Goal: Transaction & Acquisition: Purchase product/service

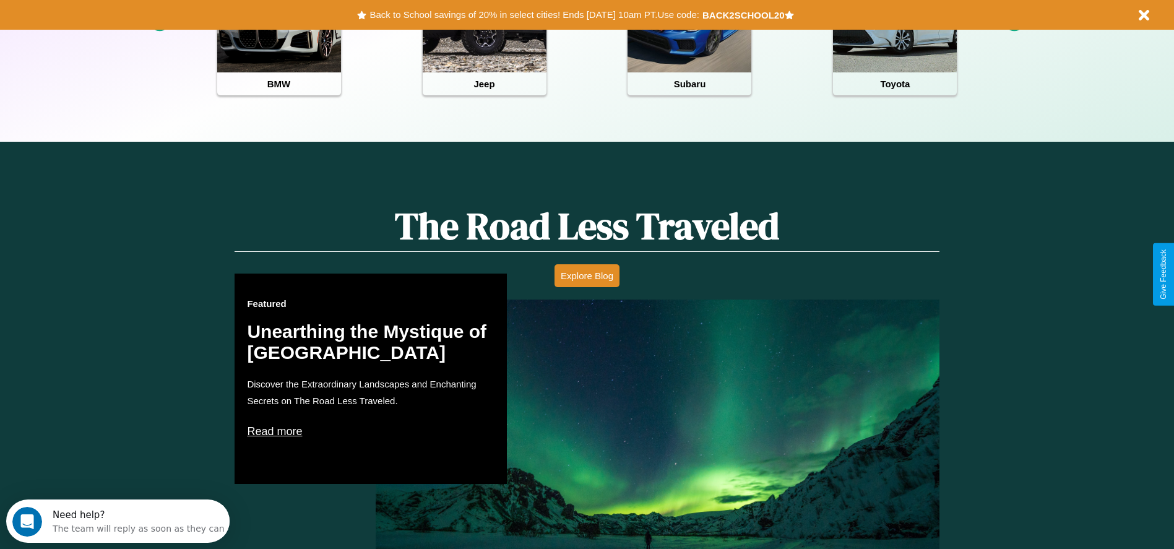
scroll to position [552, 0]
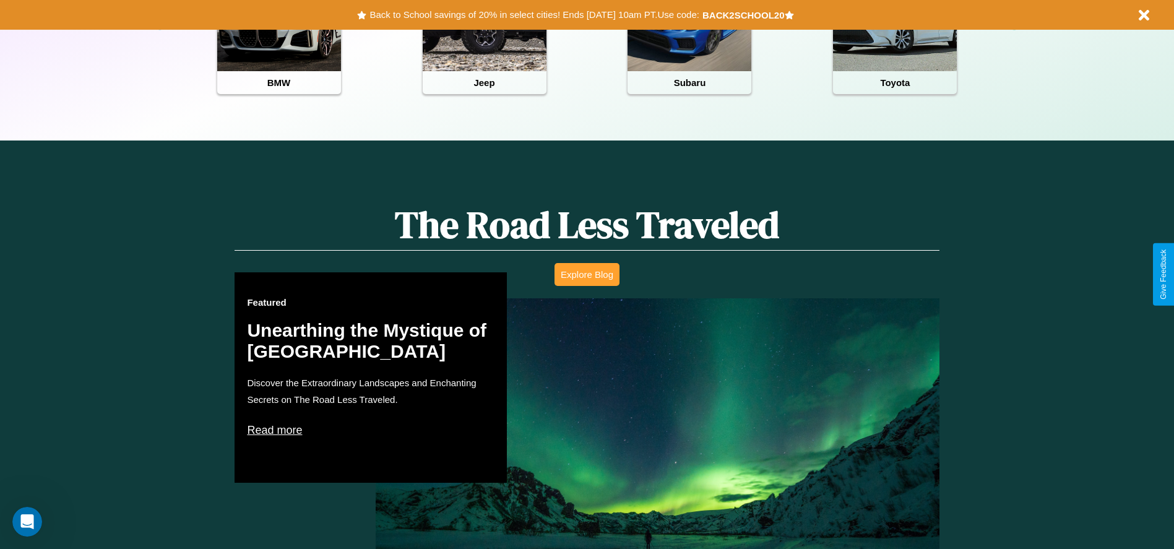
click at [587, 274] on button "Explore Blog" at bounding box center [587, 274] width 65 height 23
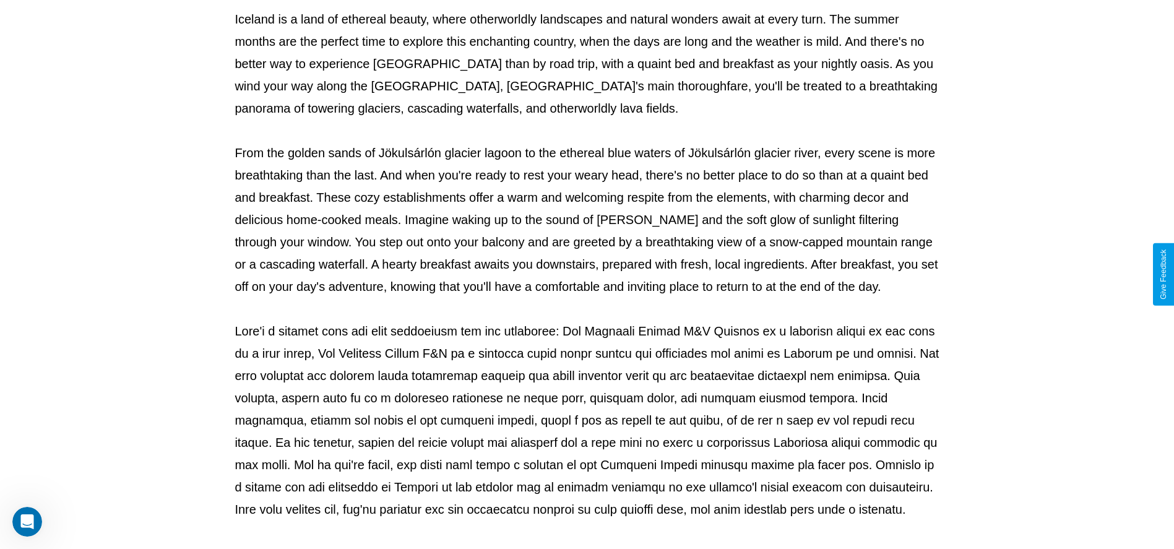
scroll to position [410, 0]
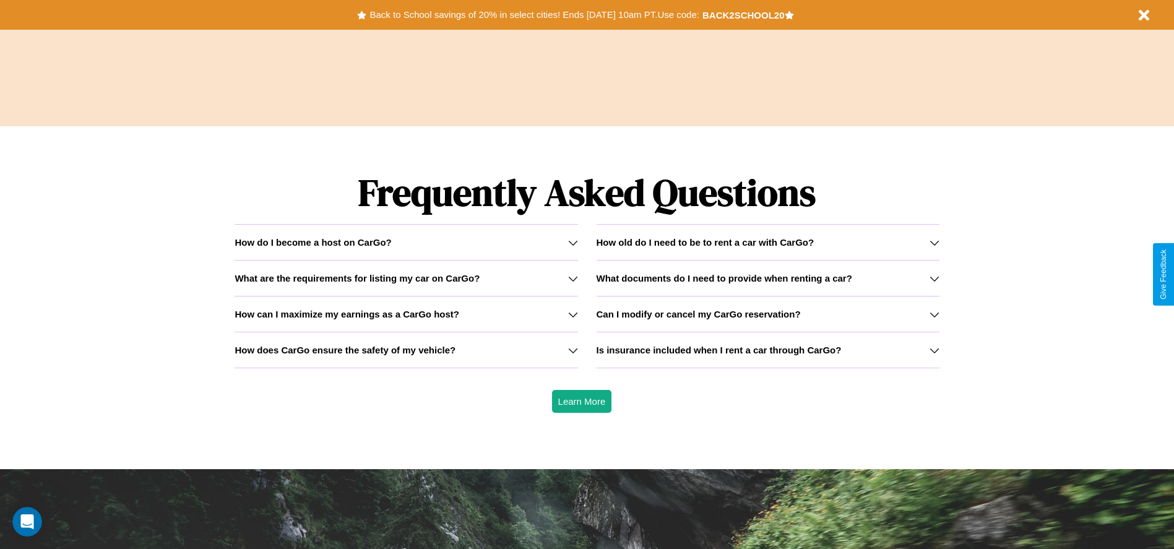
scroll to position [1776, 0]
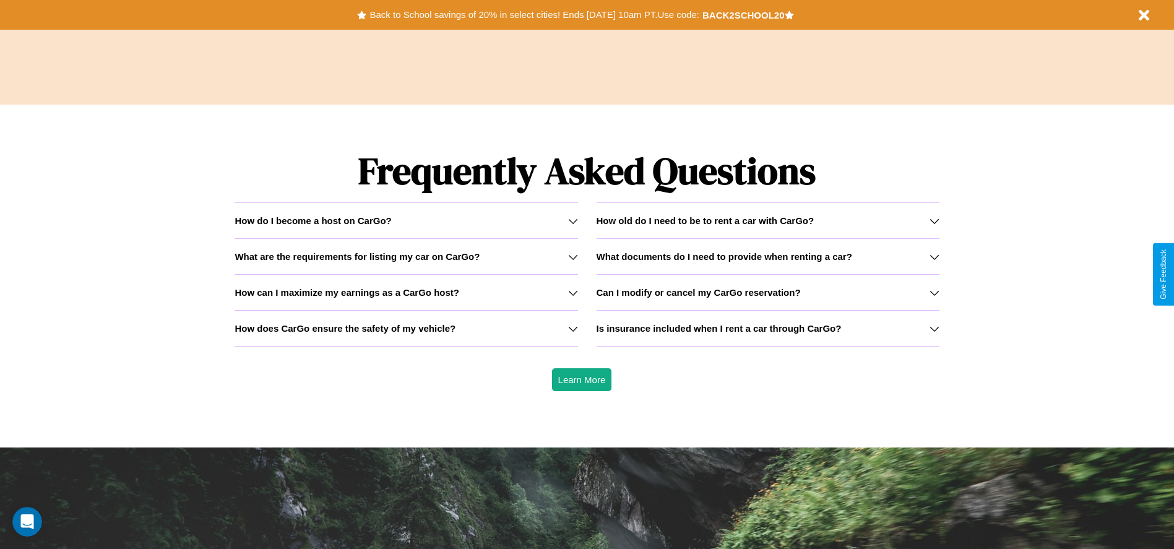
click at [768, 292] on h3 "Can I modify or cancel my CarGo reservation?" at bounding box center [699, 292] width 204 height 11
click at [406, 292] on h3 "How can I maximize my earnings as a CarGo host?" at bounding box center [347, 292] width 225 height 11
click at [534, 15] on button "Back to School savings of 20% in select cities! Ends 9/1 at 10am PT. Use code:" at bounding box center [534, 14] width 336 height 17
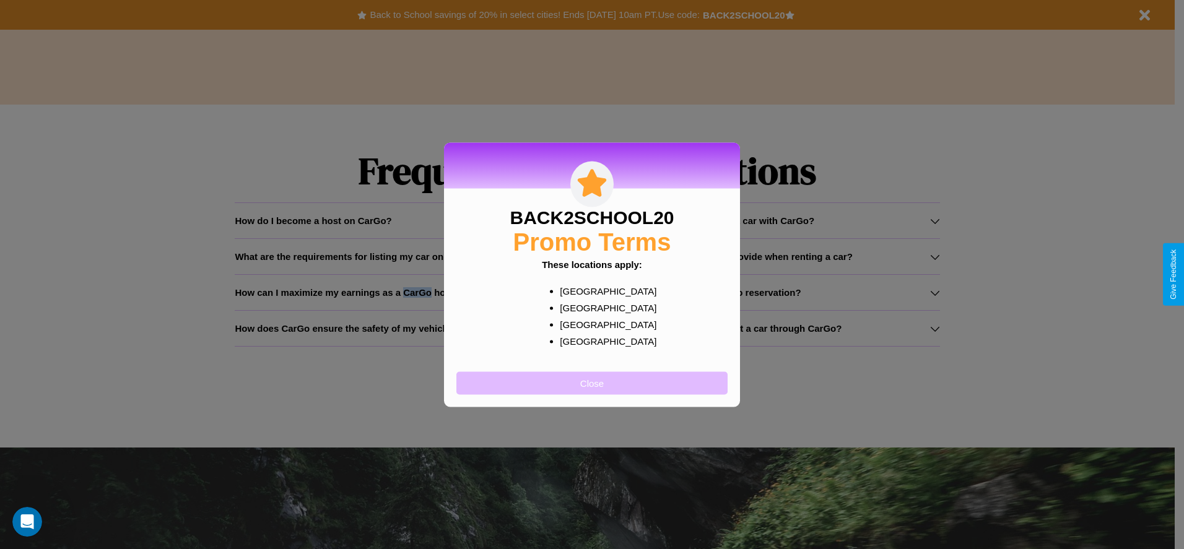
click at [592, 383] on button "Close" at bounding box center [591, 382] width 271 height 23
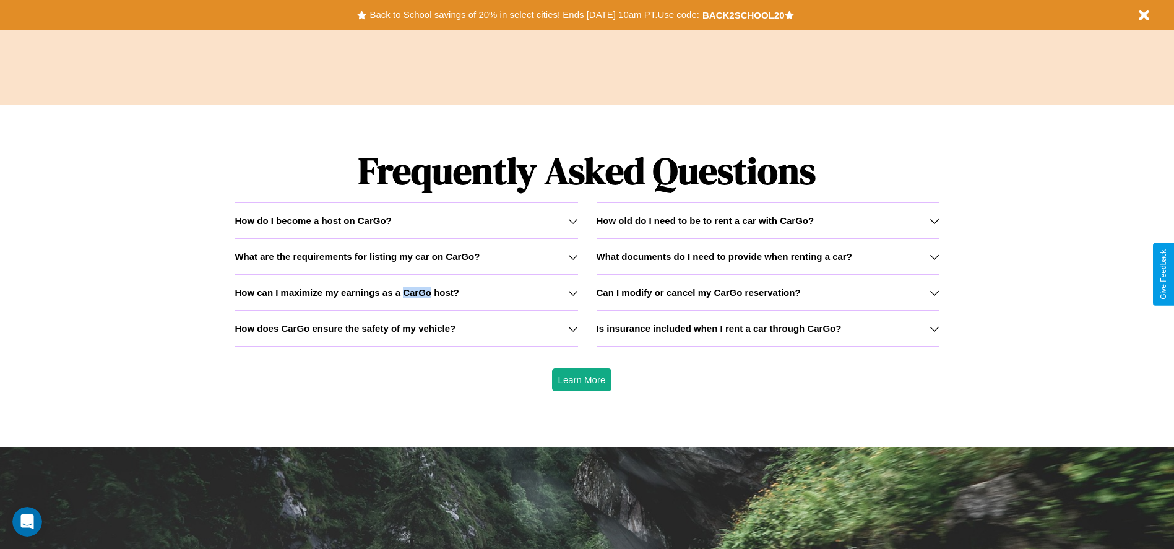
scroll to position [852, 0]
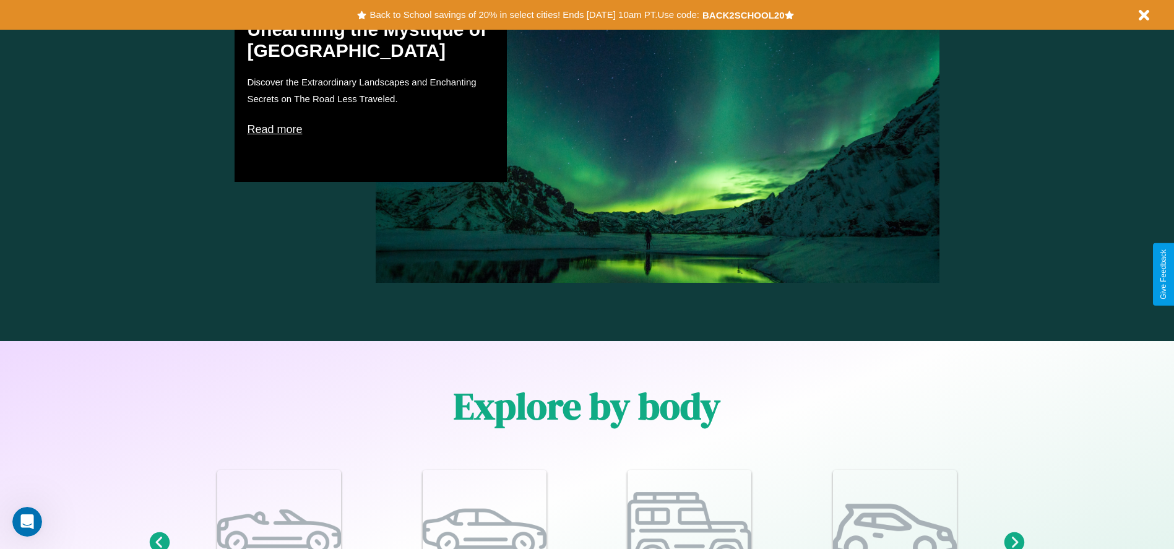
click at [1015, 539] on icon at bounding box center [1014, 542] width 25 height 25
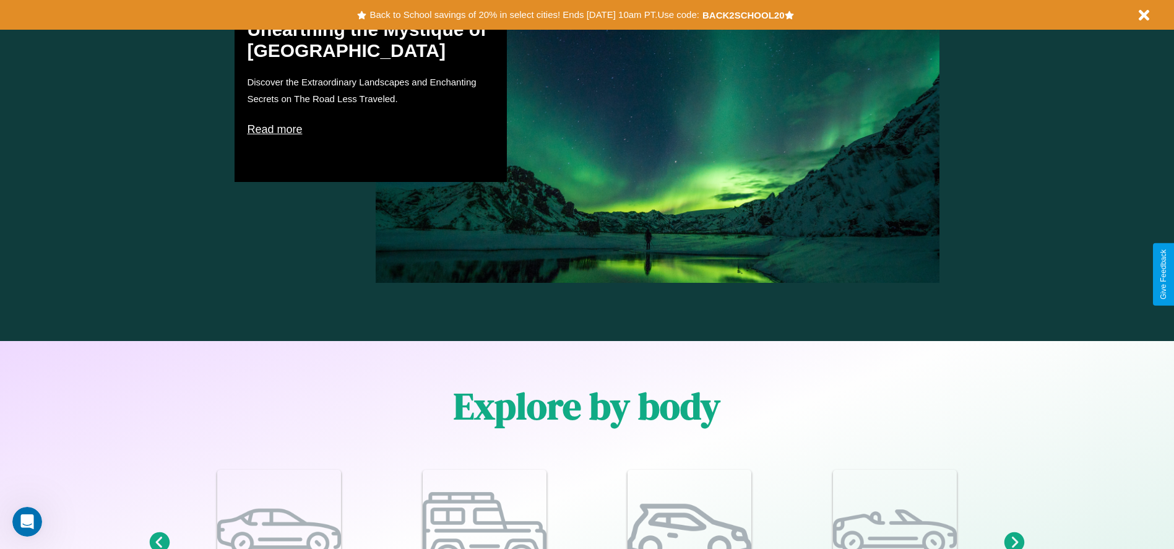
click at [159, 539] on icon at bounding box center [159, 542] width 25 height 25
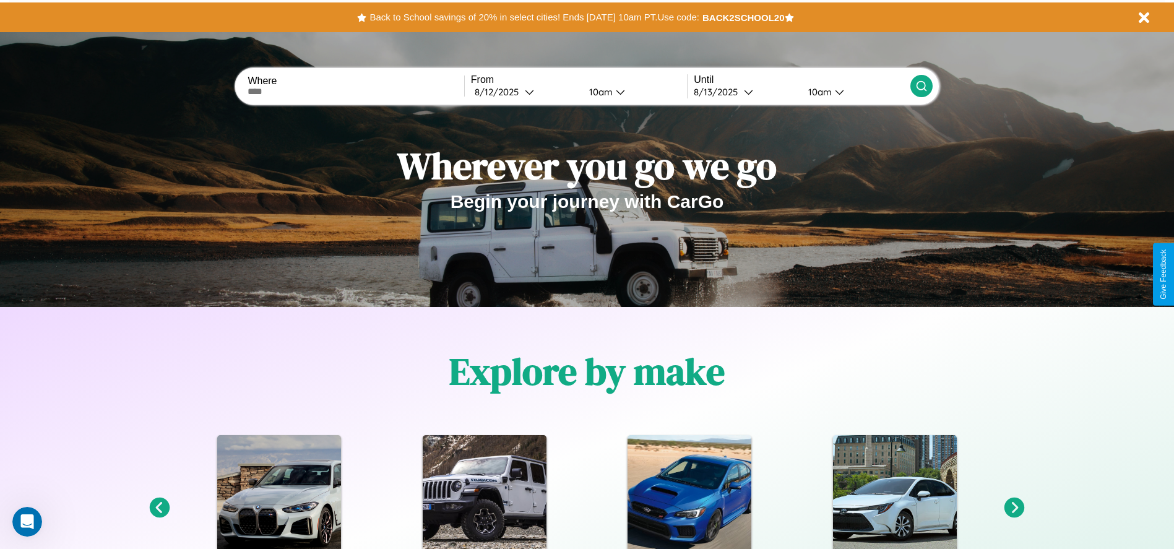
scroll to position [0, 0]
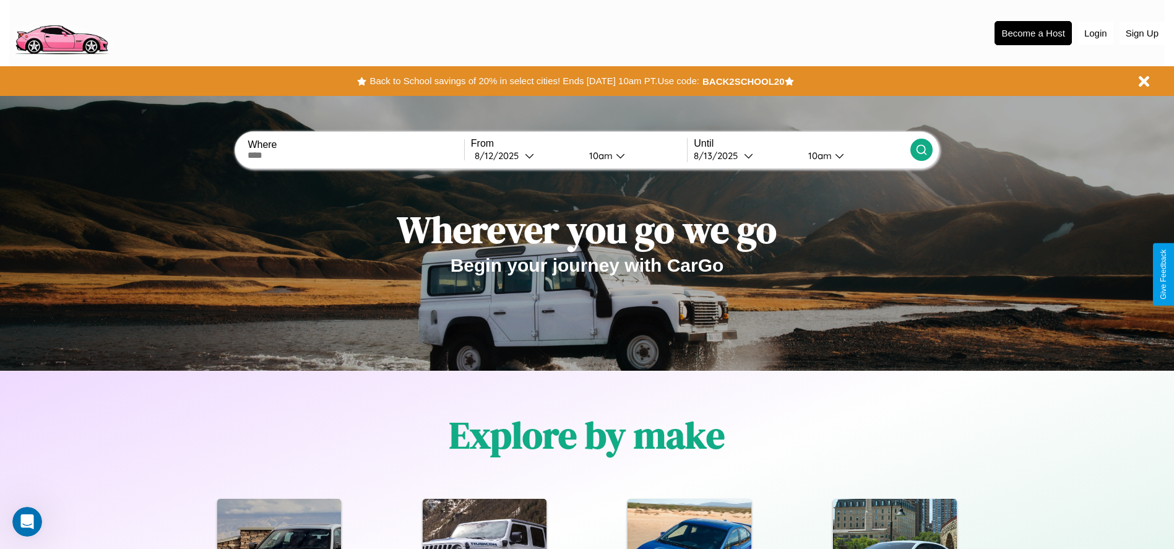
click at [356, 155] on input "text" at bounding box center [356, 155] width 216 height 10
type input "**********"
click at [525, 155] on div "8 / 12 / 2025" at bounding box center [500, 156] width 50 height 12
select select "*"
select select "****"
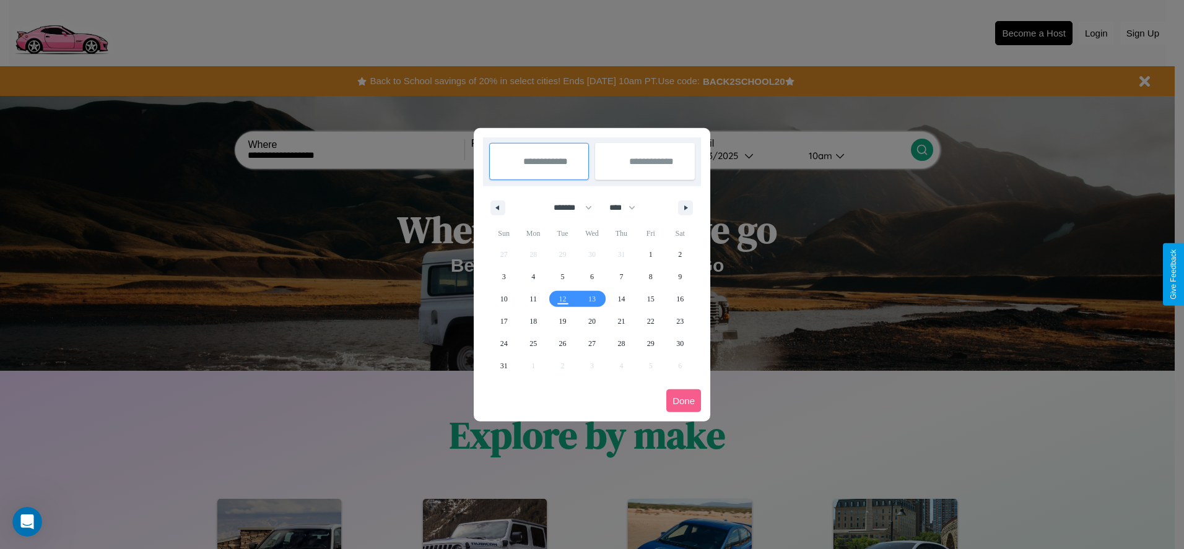
click at [567, 207] on select "******* ******** ***** ***** *** **** **** ****** ********* ******* ******** **…" at bounding box center [570, 207] width 53 height 20
select select "*"
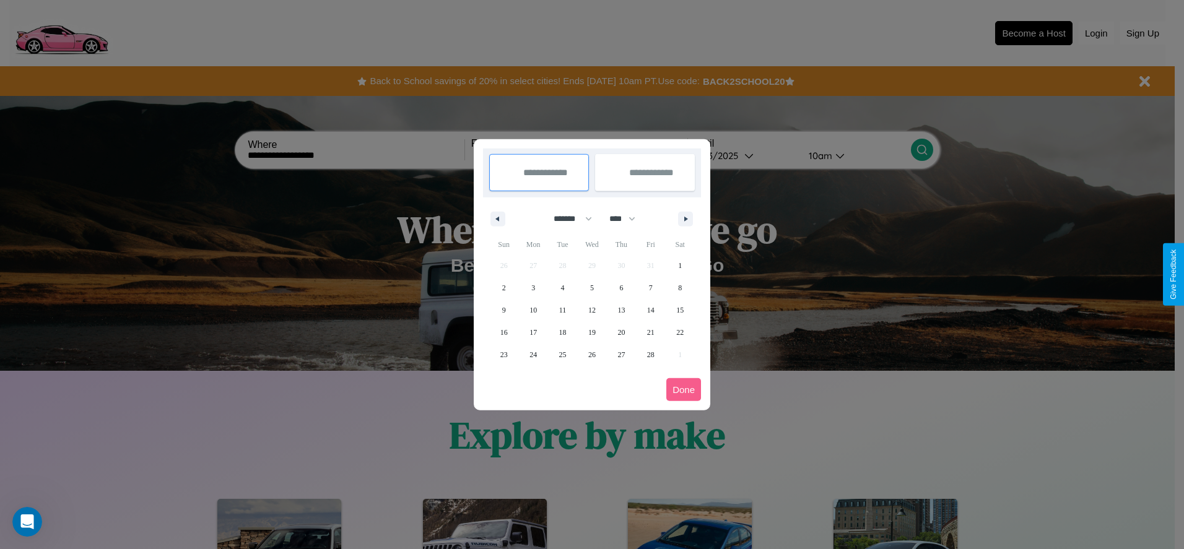
drag, startPoint x: 628, startPoint y: 219, endPoint x: 592, endPoint y: 248, distance: 46.6
click at [628, 219] on select "**** **** **** **** **** **** **** **** **** **** **** **** **** **** **** ****…" at bounding box center [621, 219] width 37 height 20
select select "****"
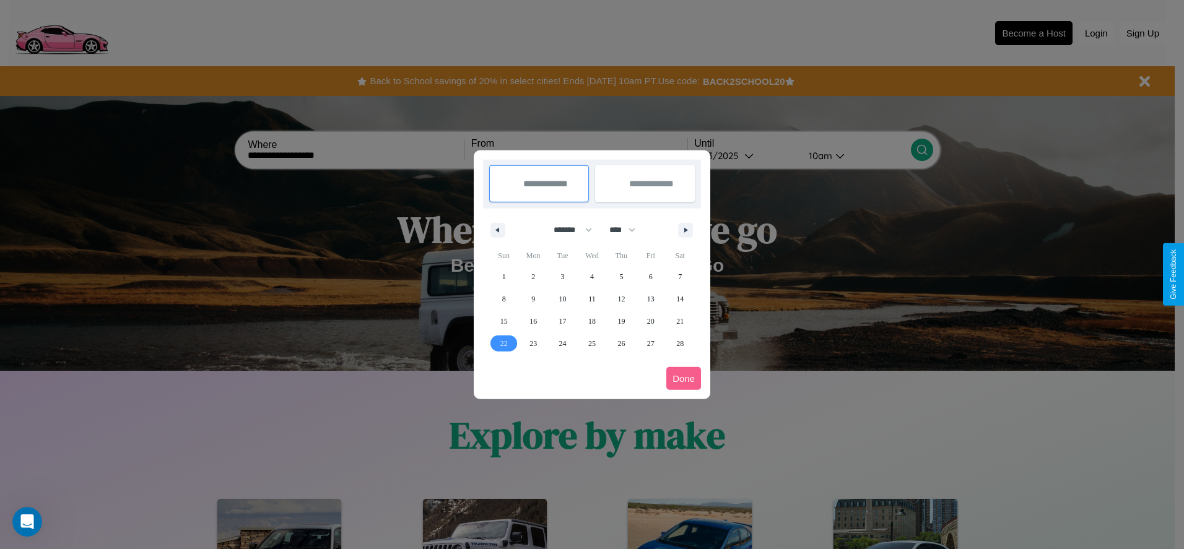
click at [503, 343] on span "22" at bounding box center [503, 343] width 7 height 22
type input "**********"
click at [685, 230] on icon "button" at bounding box center [688, 230] width 6 height 5
select select "*"
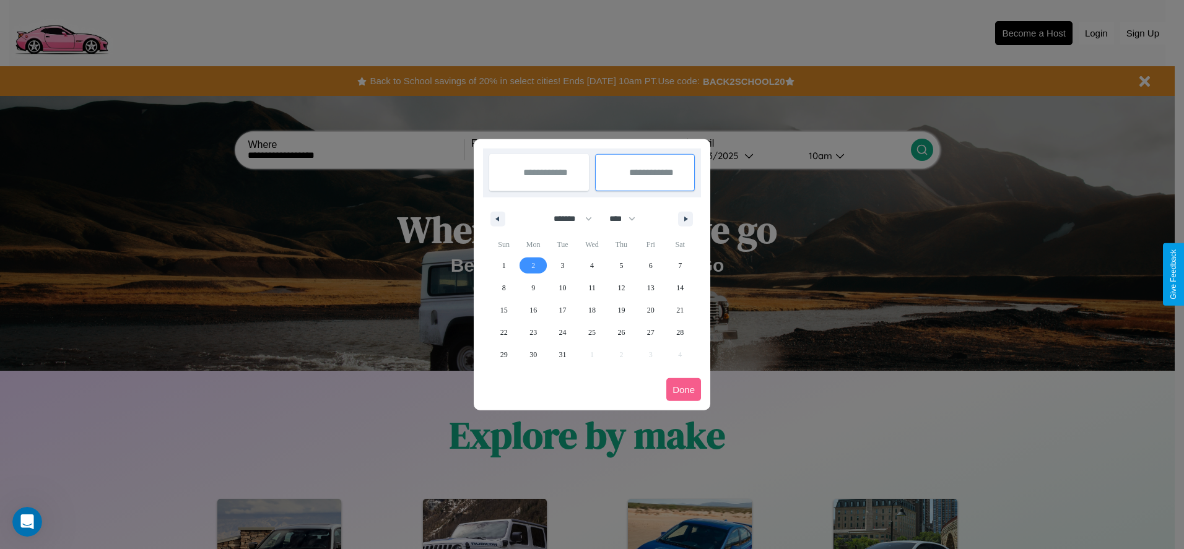
click at [533, 265] on span "2" at bounding box center [533, 265] width 4 height 22
type input "**********"
select select "*"
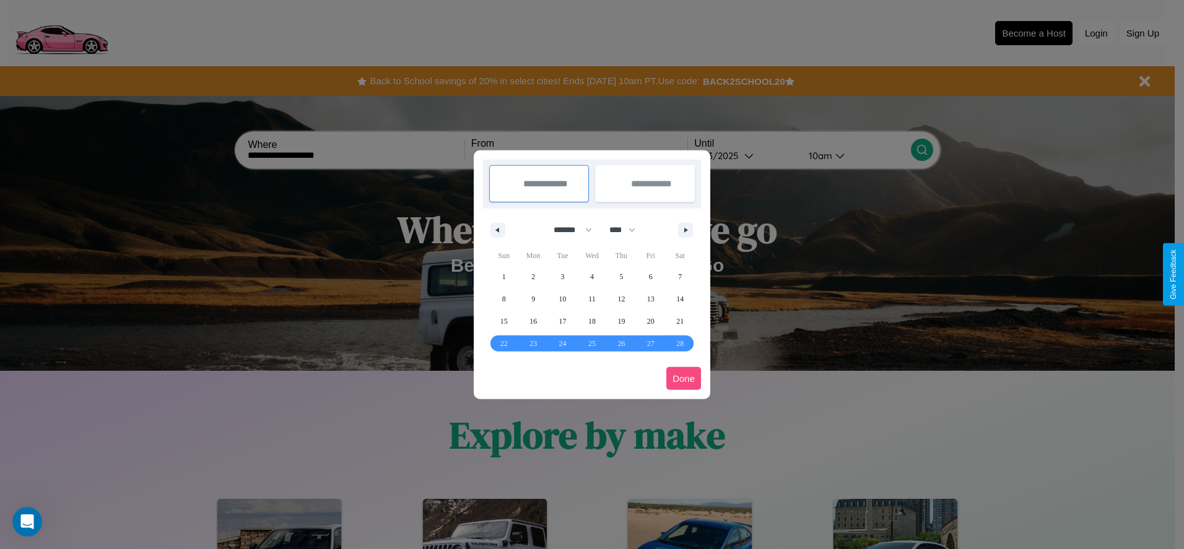
click at [683, 378] on button "Done" at bounding box center [683, 378] width 35 height 23
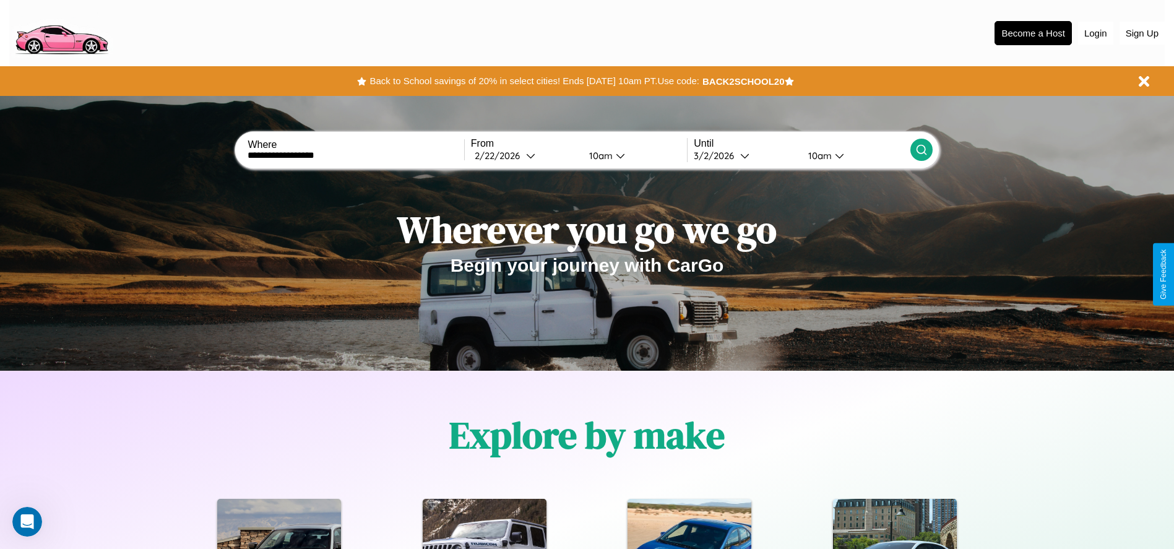
click at [921, 150] on icon at bounding box center [922, 150] width 12 height 12
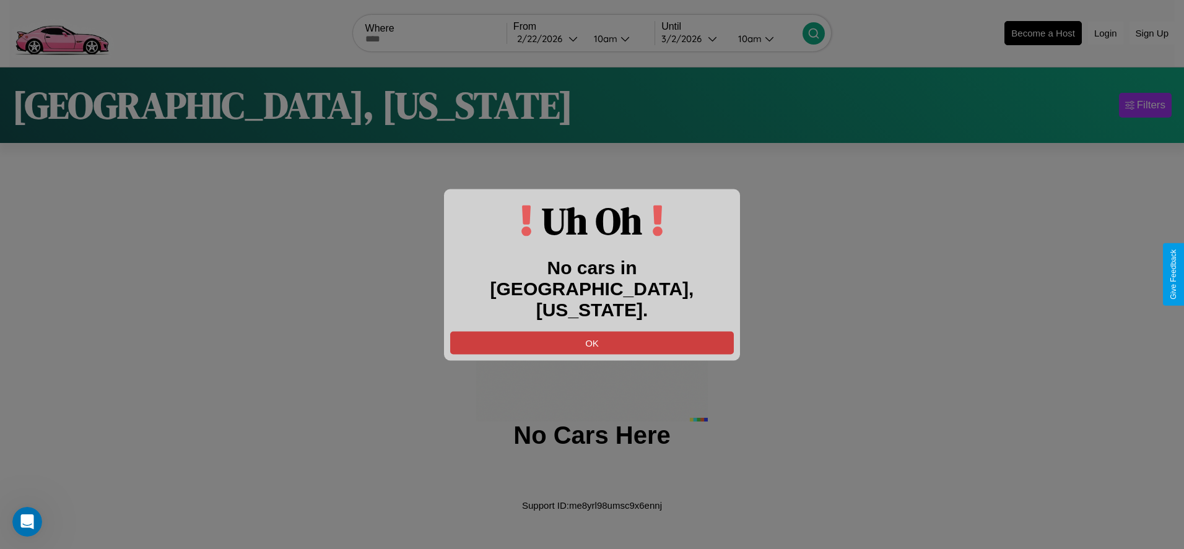
click at [592, 331] on button "OK" at bounding box center [592, 342] width 284 height 23
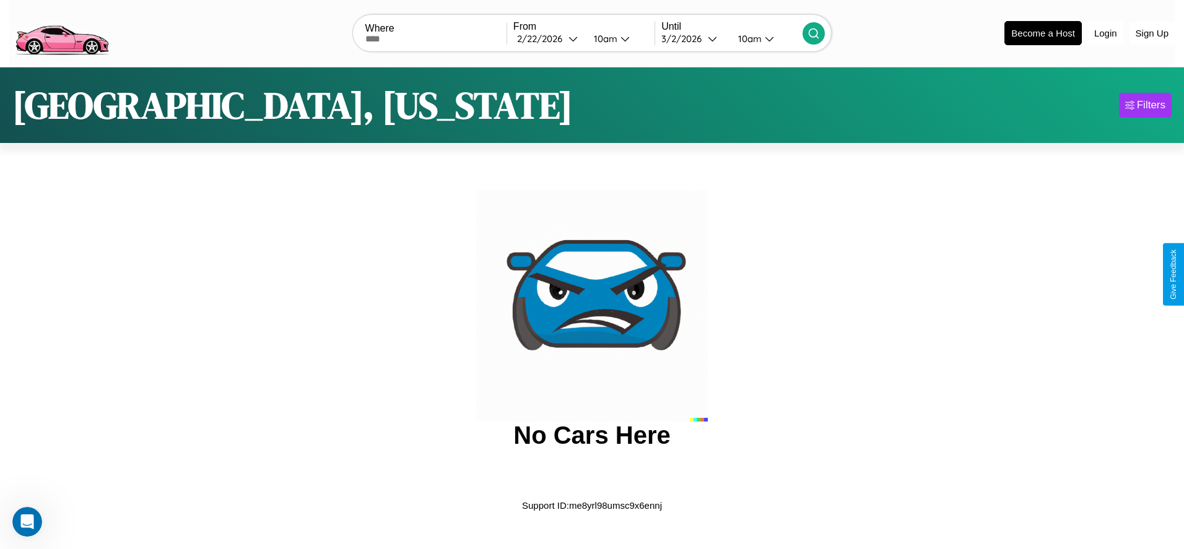
click at [61, 32] on img at bounding box center [61, 32] width 105 height 52
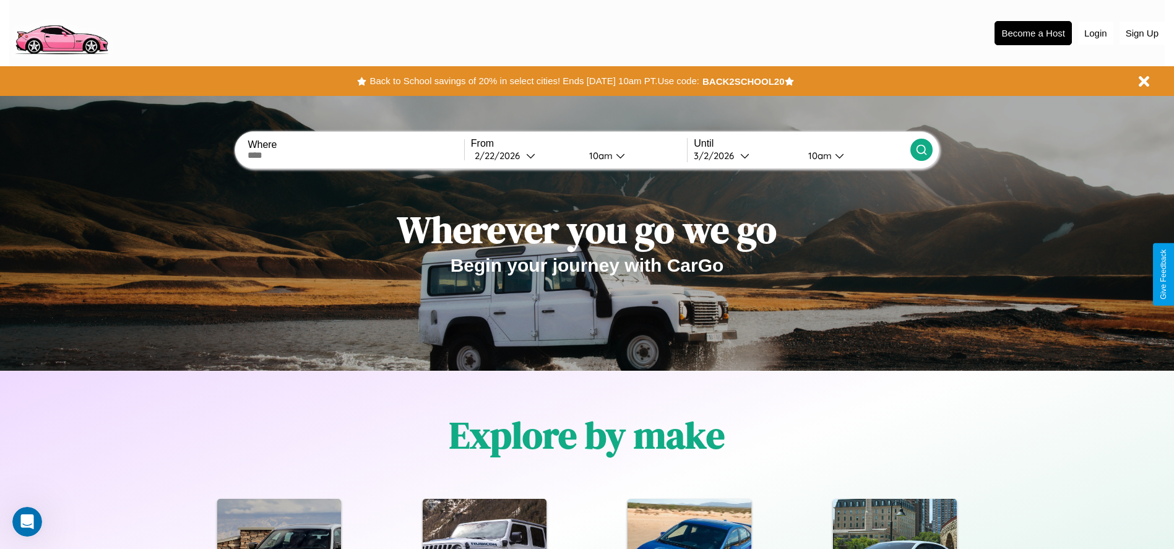
click at [356, 155] on input "text" at bounding box center [356, 155] width 216 height 10
type input "**********"
click at [525, 155] on div "2 / 22 / 2026" at bounding box center [500, 156] width 51 height 12
select select "*"
select select "****"
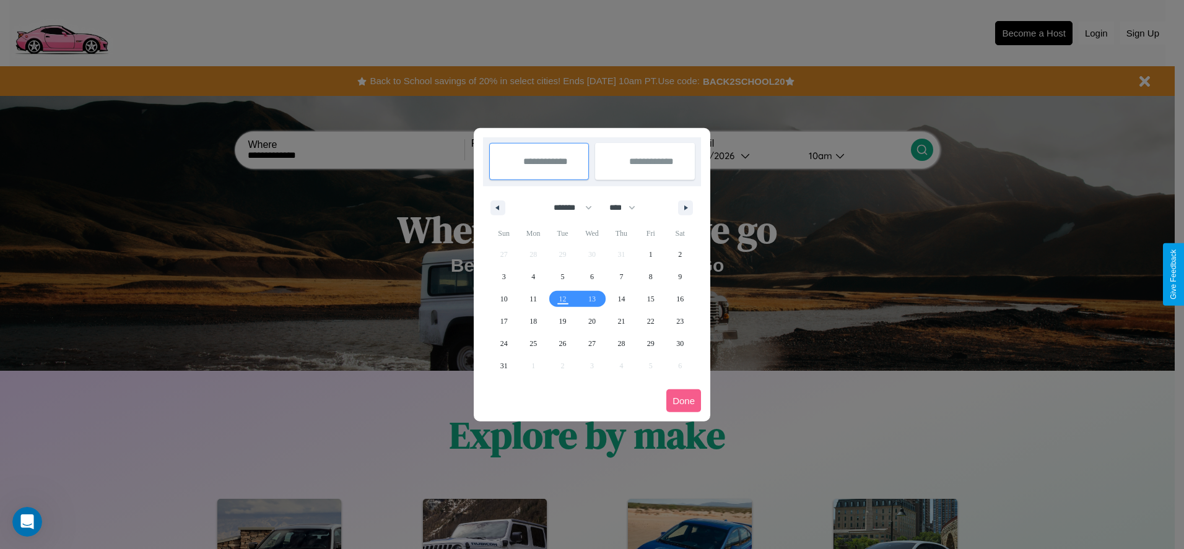
drag, startPoint x: 567, startPoint y: 207, endPoint x: 592, endPoint y: 248, distance: 47.8
click at [567, 207] on select "******* ******** ***** ***** *** **** **** ****** ********* ******* ******** **…" at bounding box center [570, 207] width 53 height 20
select select "*"
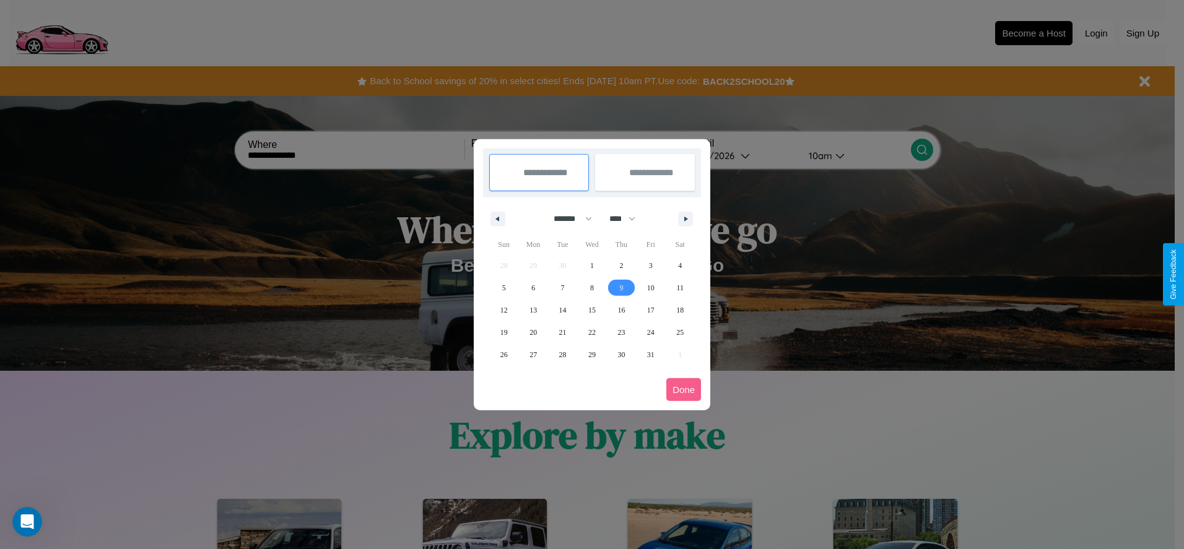
click at [621, 287] on span "9" at bounding box center [621, 288] width 4 height 22
type input "**********"
click at [503, 310] on span "12" at bounding box center [503, 310] width 7 height 22
type input "**********"
click at [683, 389] on button "Done" at bounding box center [683, 389] width 35 height 23
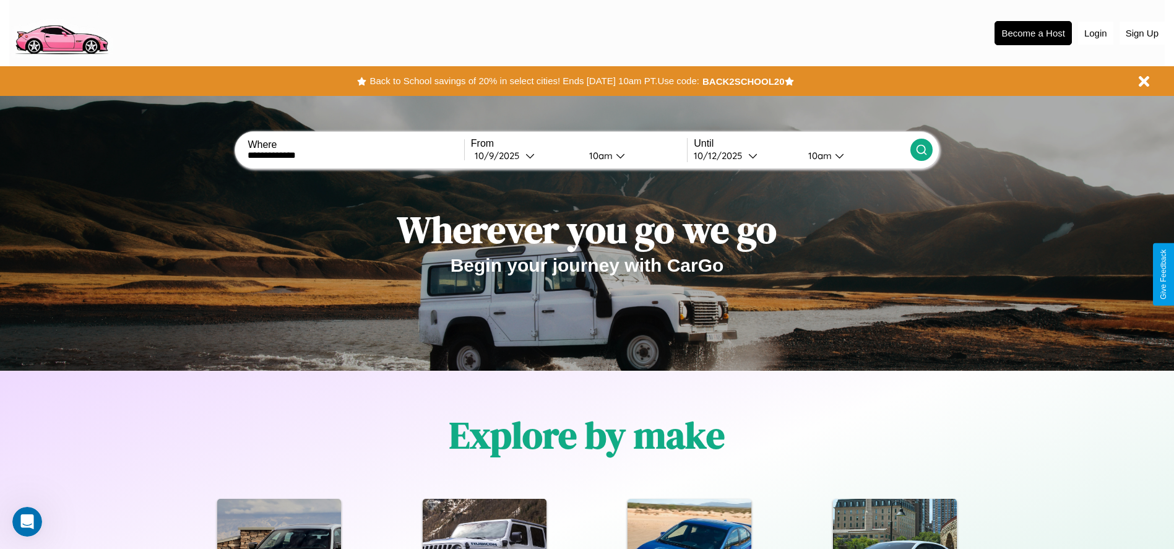
click at [921, 150] on icon at bounding box center [922, 150] width 12 height 12
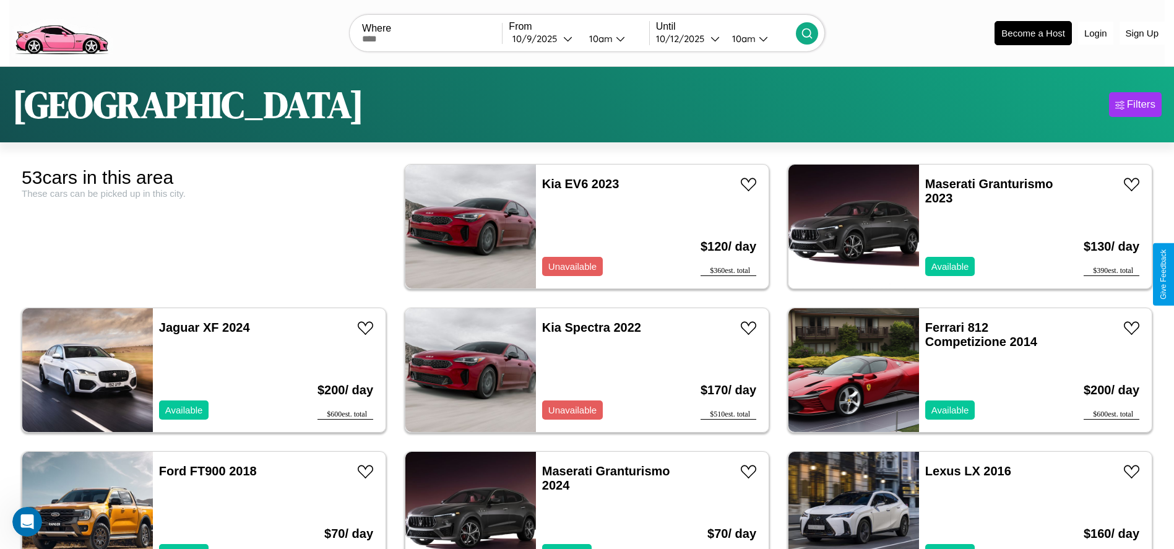
scroll to position [300, 0]
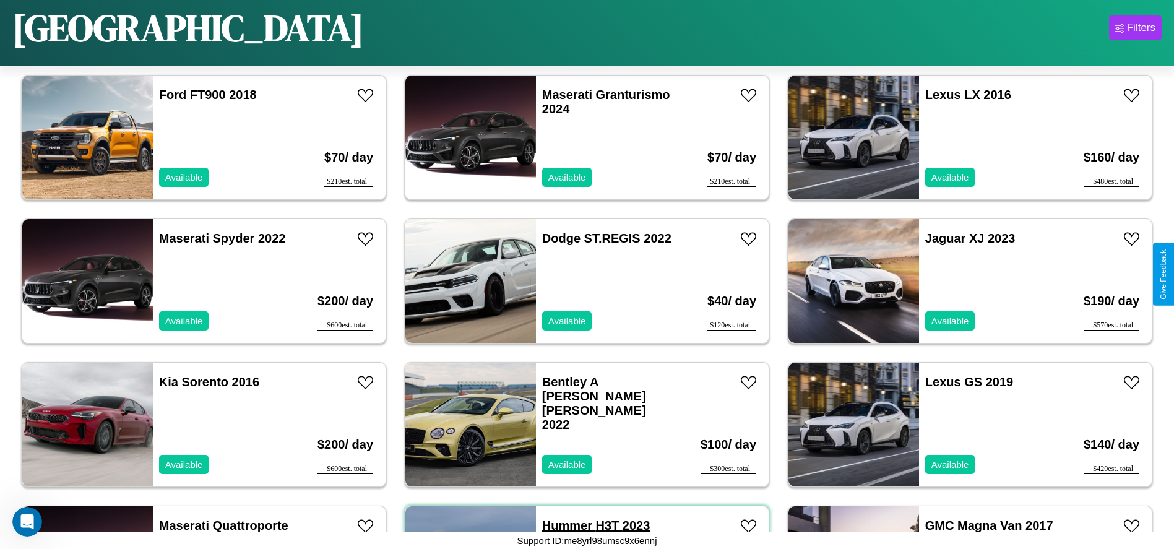
click at [563, 525] on link "Hummer H3T 2023" at bounding box center [596, 526] width 108 height 14
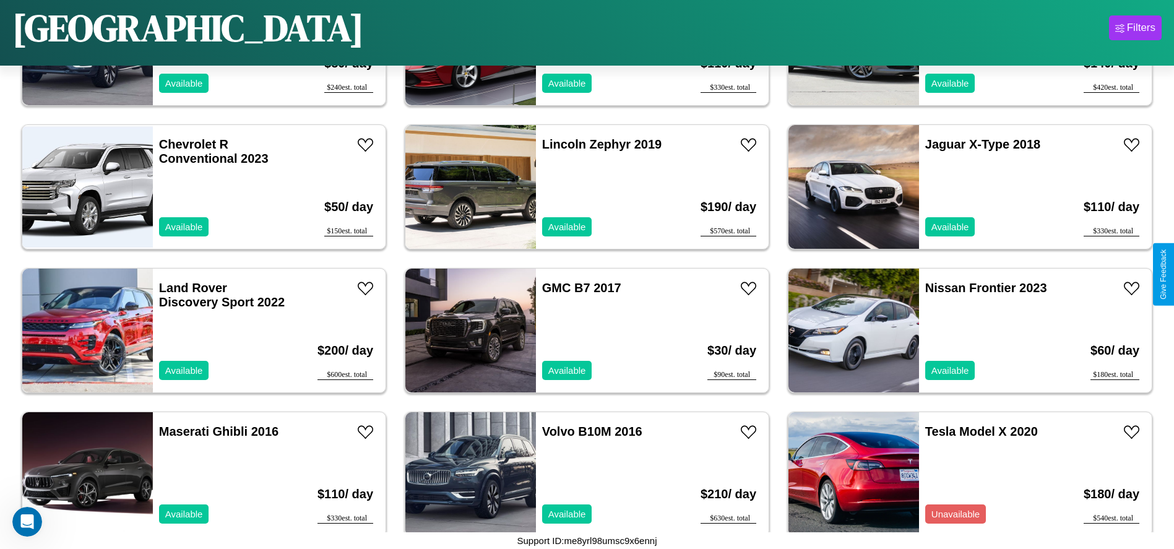
scroll to position [1431, 0]
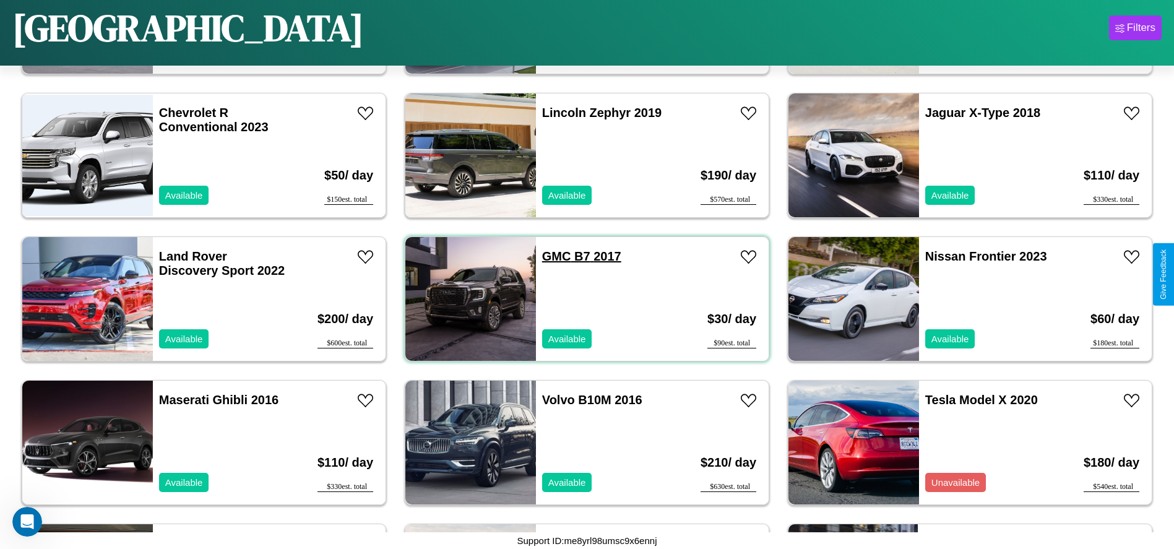
click at [552, 256] on link "GMC B7 2017" at bounding box center [581, 256] width 79 height 14
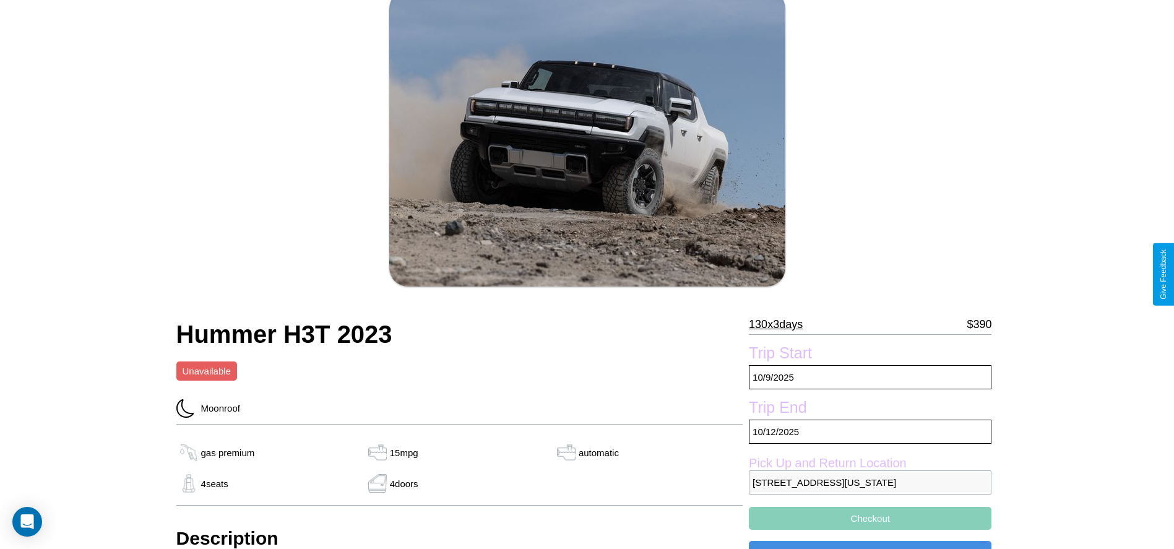
scroll to position [126, 0]
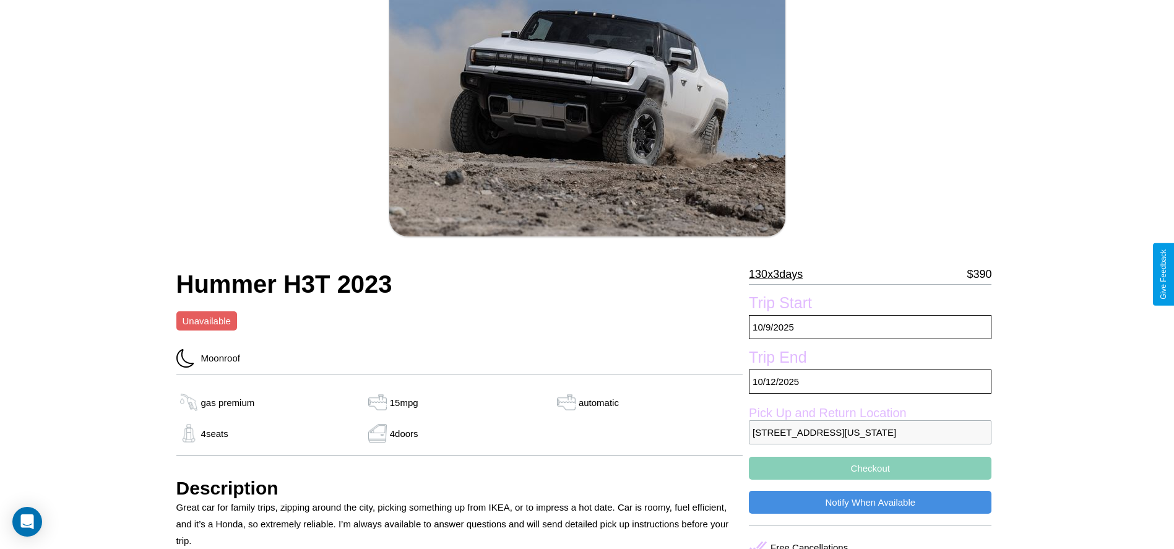
click at [781, 274] on p "130 x 3 days" at bounding box center [776, 274] width 54 height 20
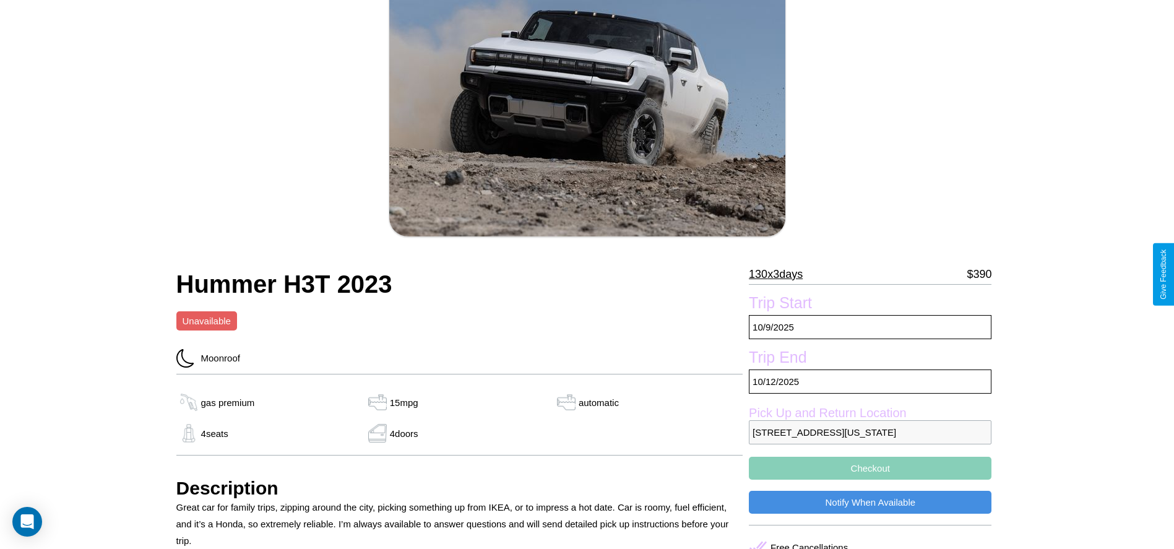
click at [781, 274] on p "130 x 3 days" at bounding box center [776, 274] width 54 height 20
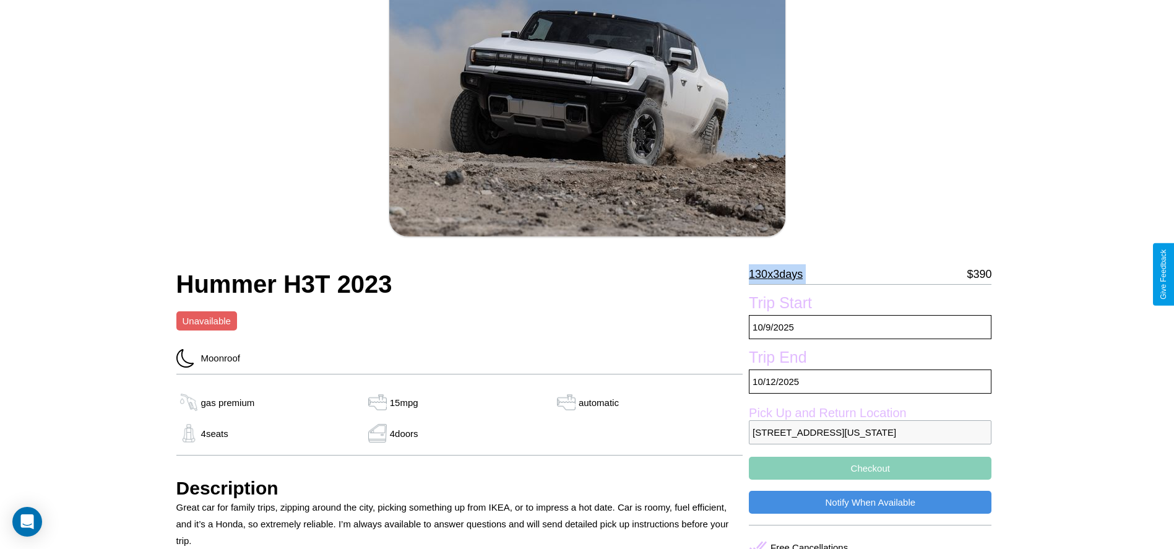
click at [781, 274] on p "130 x 3 days" at bounding box center [776, 274] width 54 height 20
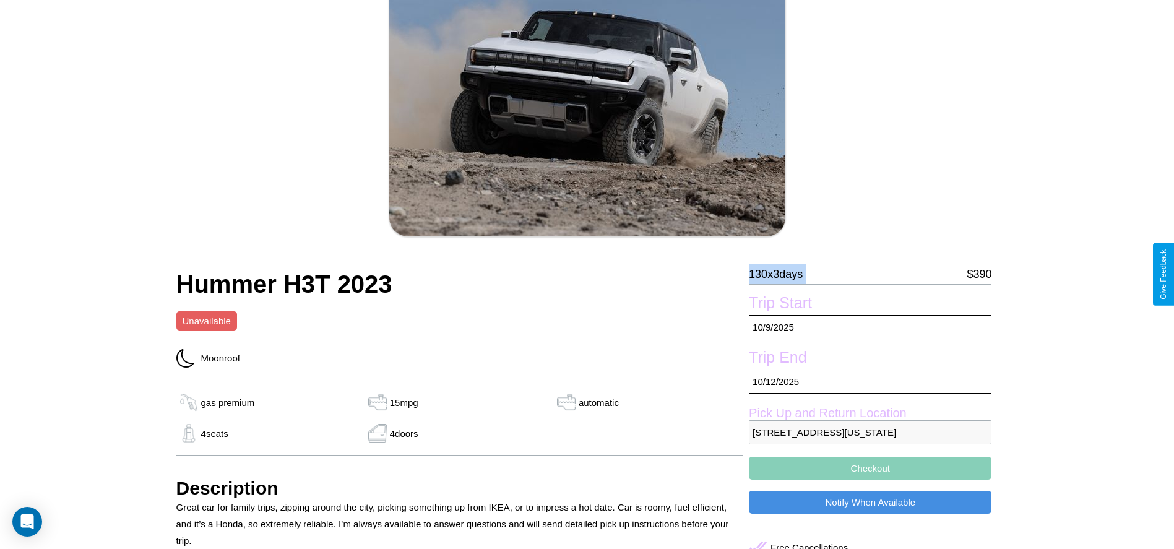
click at [781, 274] on p "130 x 3 days" at bounding box center [776, 274] width 54 height 20
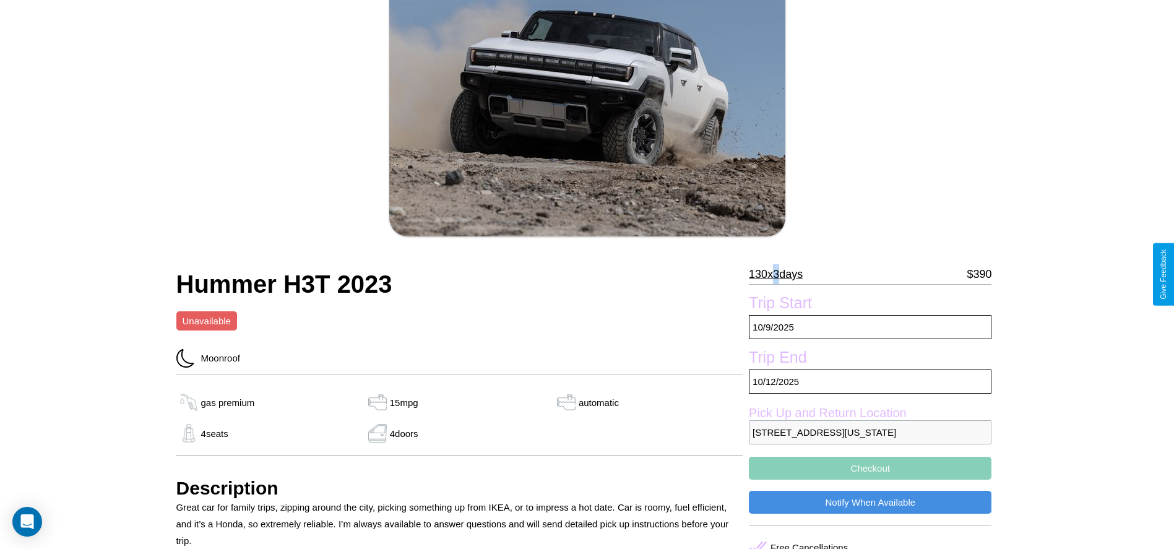
click at [781, 274] on p "130 x 3 days" at bounding box center [776, 274] width 54 height 20
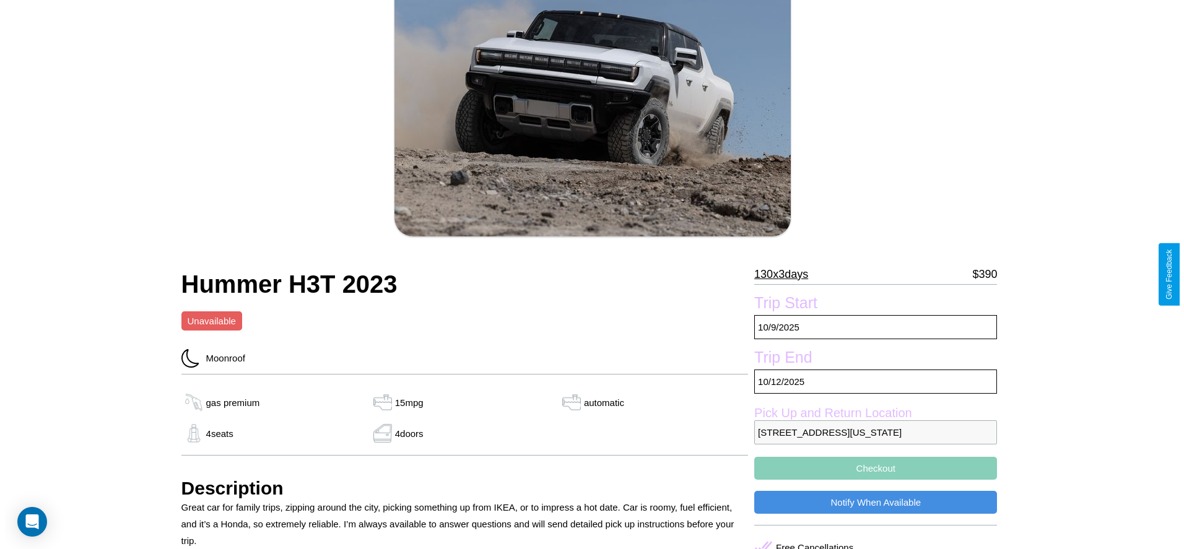
scroll to position [179, 0]
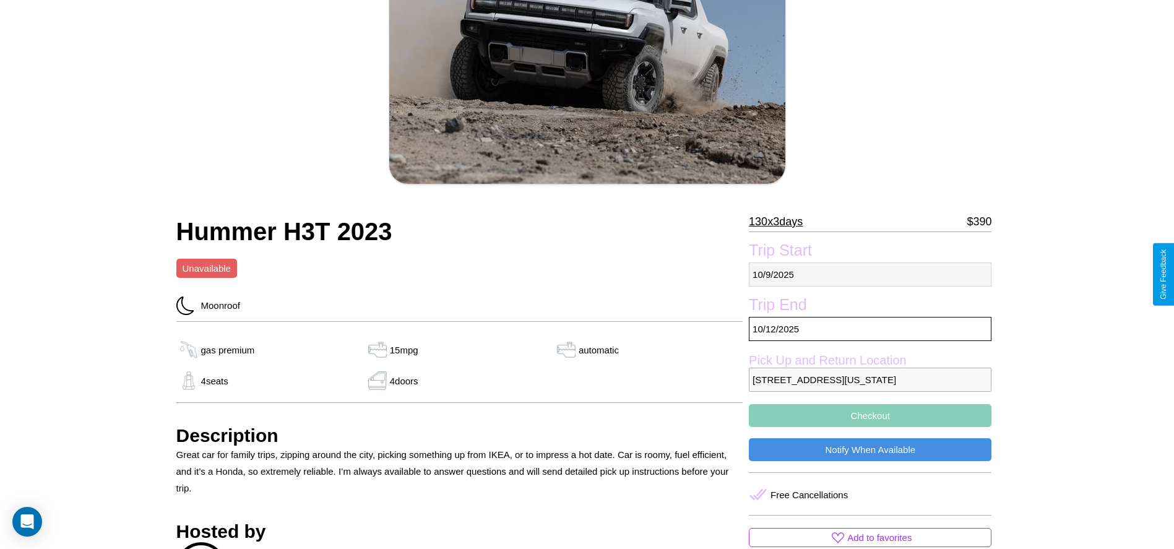
click at [870, 274] on p "[DATE]" at bounding box center [870, 274] width 243 height 24
select select "*"
select select "****"
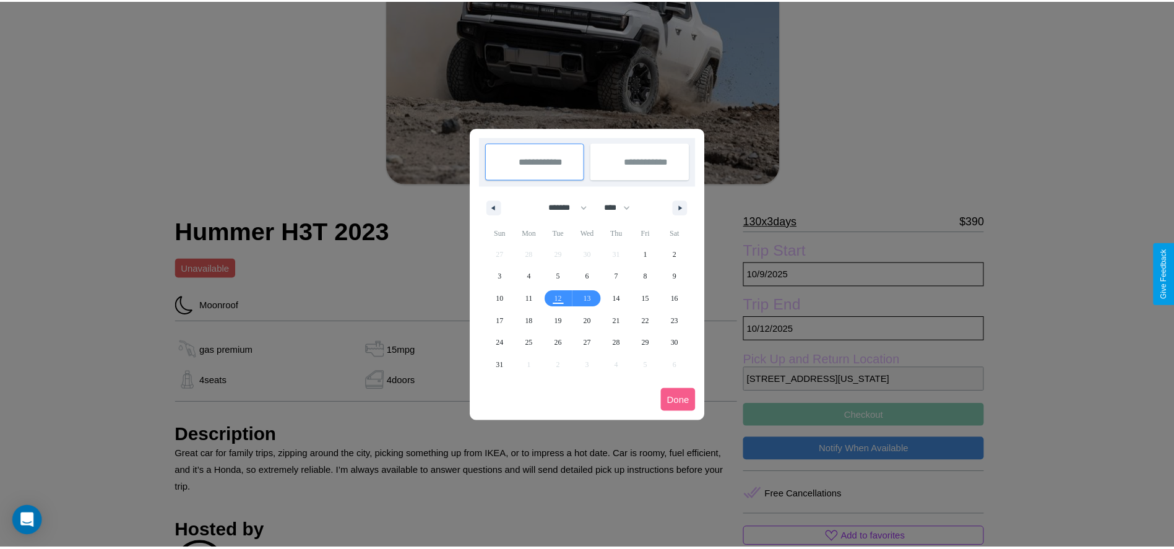
scroll to position [0, 0]
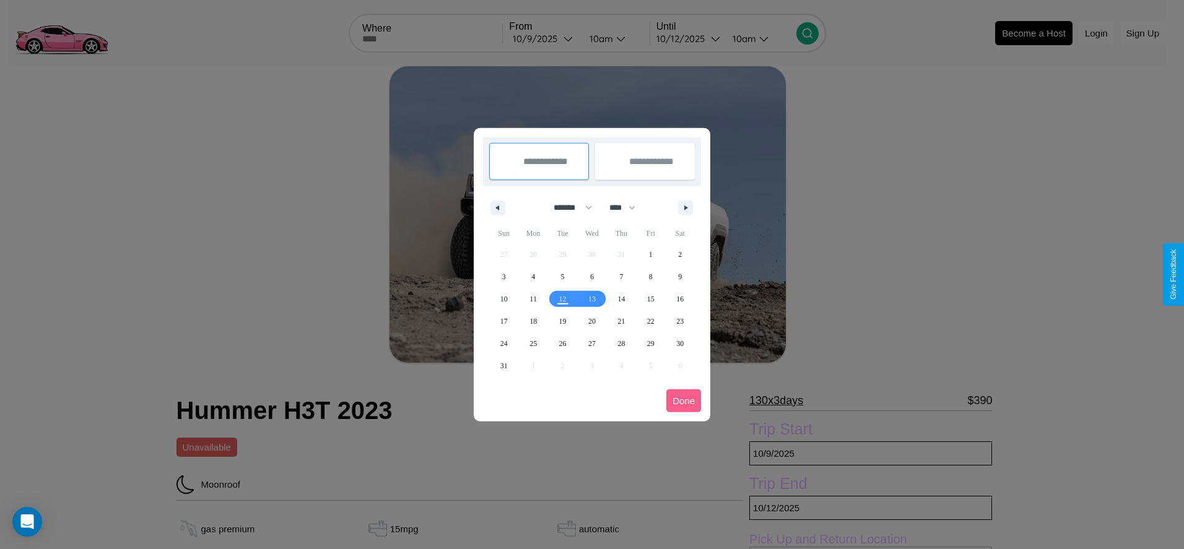
click at [544, 38] on div at bounding box center [592, 274] width 1184 height 549
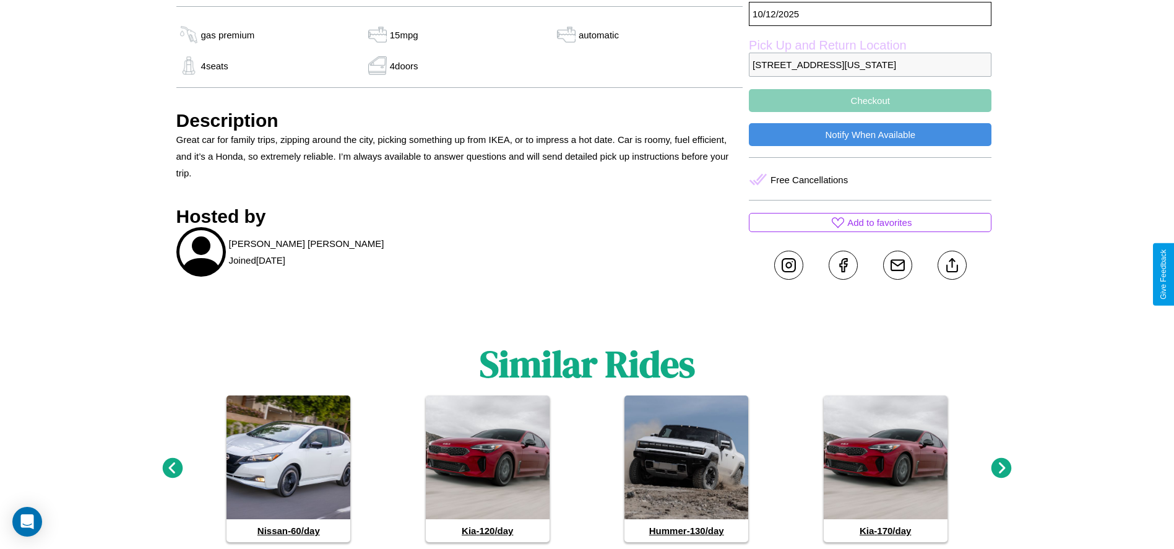
scroll to position [501, 0]
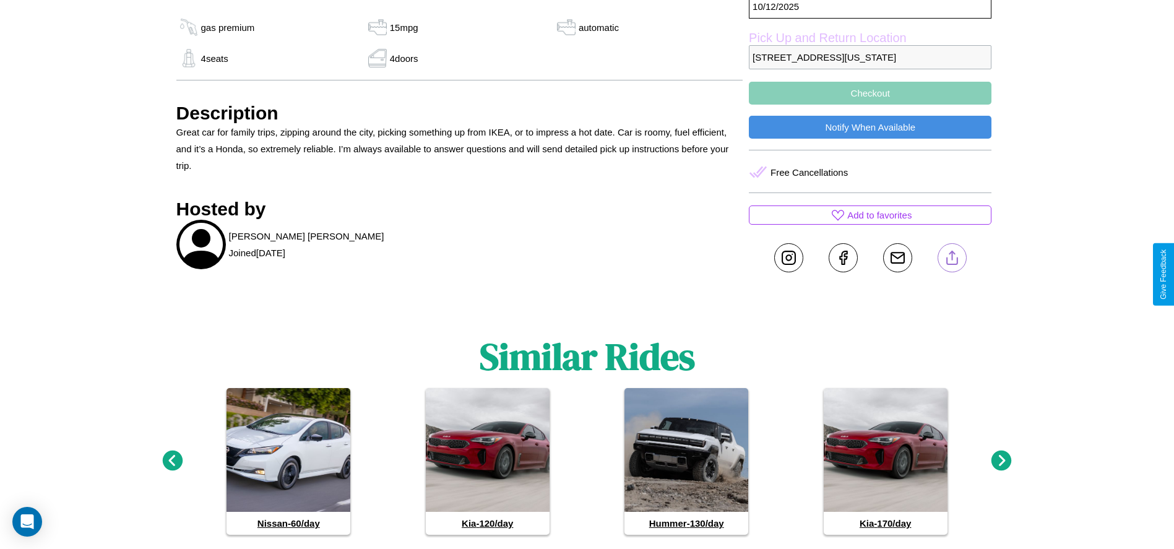
click at [952, 260] on line at bounding box center [952, 255] width 0 height 9
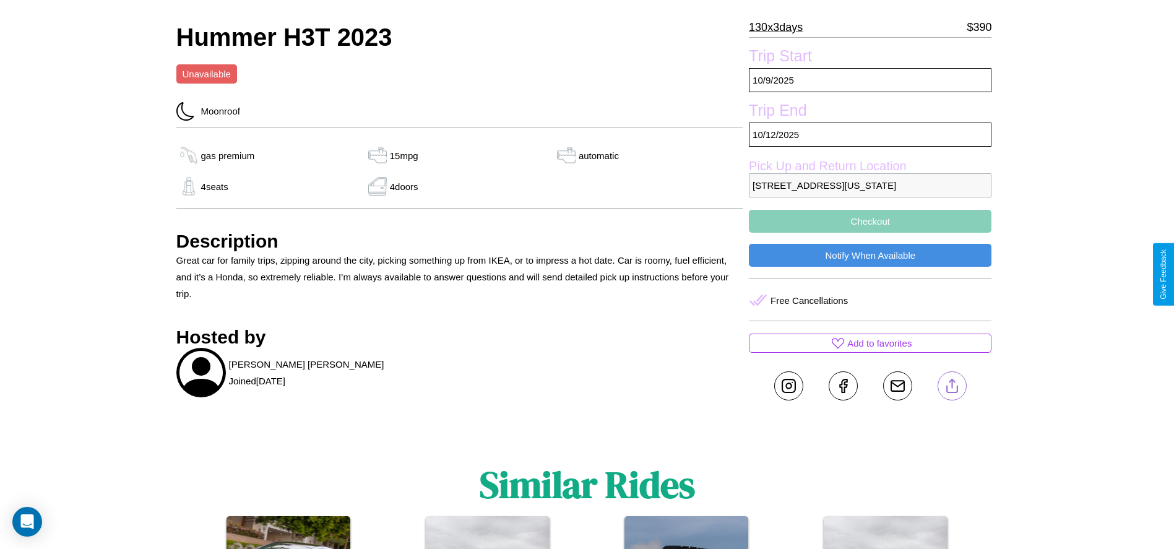
scroll to position [337, 0]
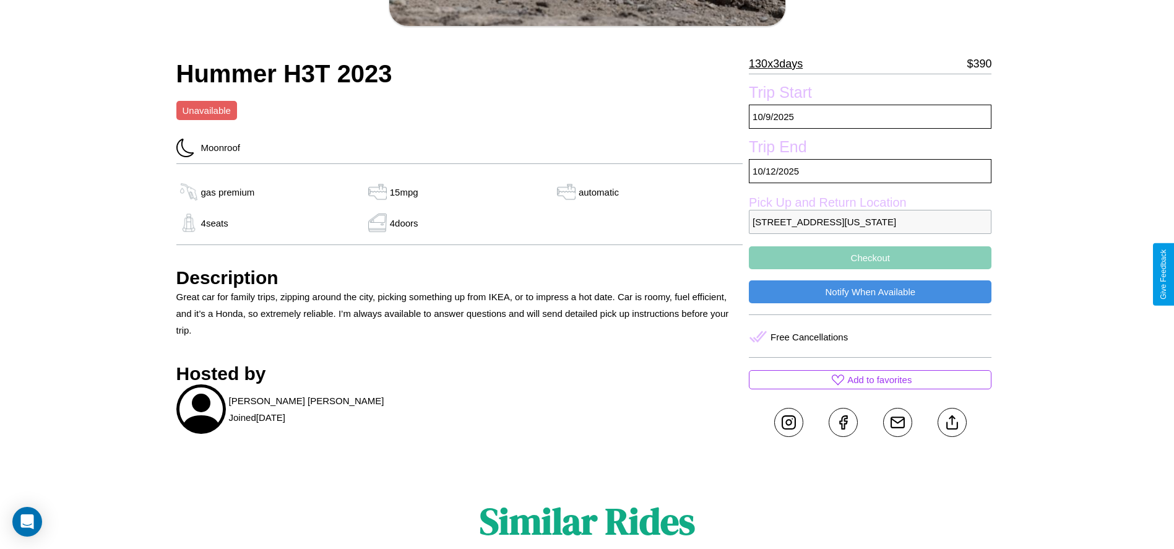
click at [870, 269] on button "Checkout" at bounding box center [870, 257] width 243 height 23
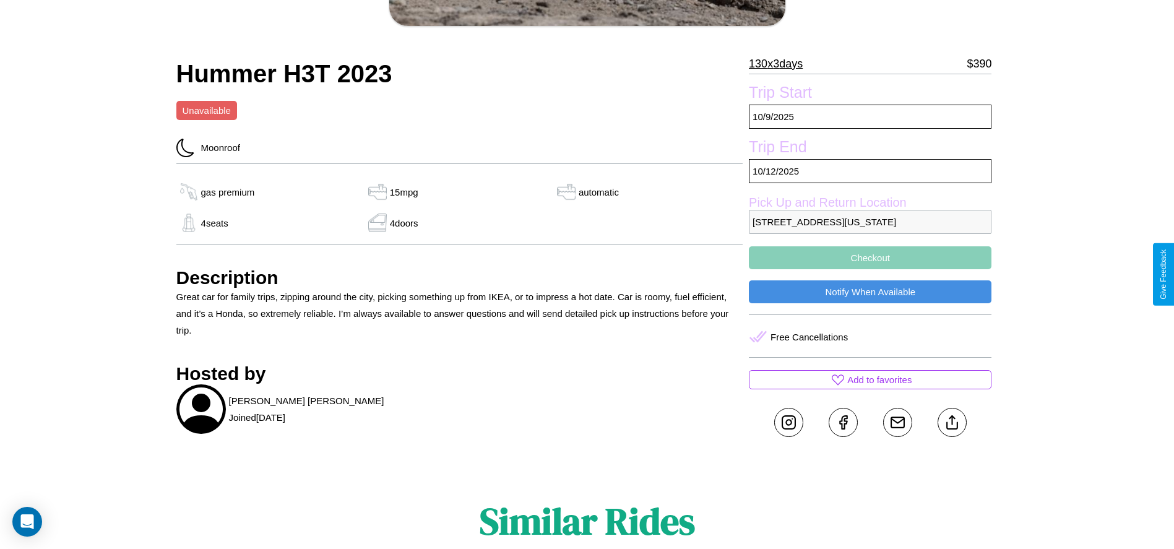
click at [870, 269] on button "Checkout" at bounding box center [870, 257] width 243 height 23
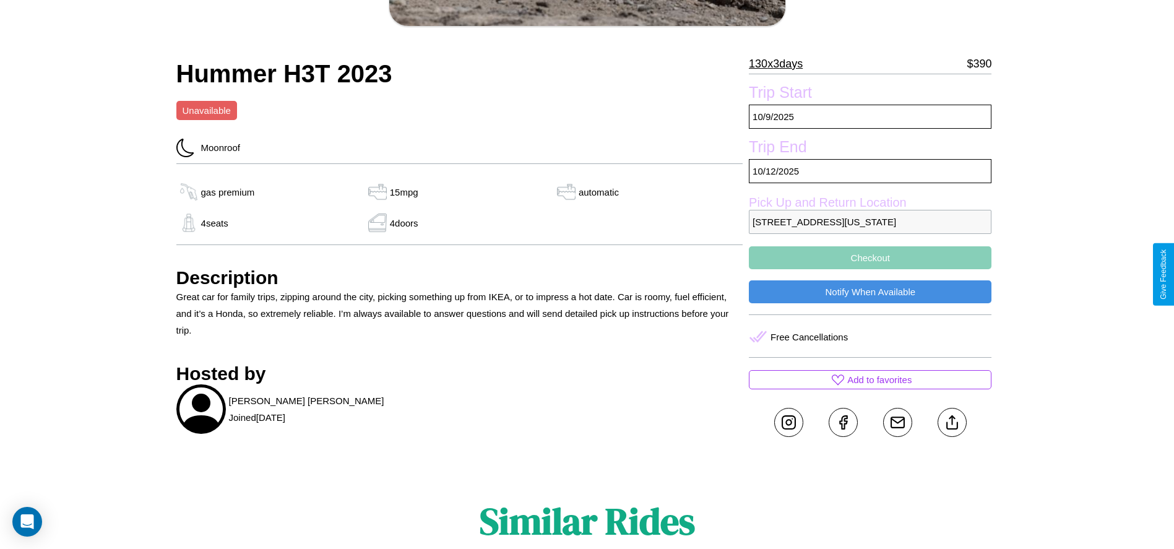
click at [870, 269] on button "Checkout" at bounding box center [870, 257] width 243 height 23
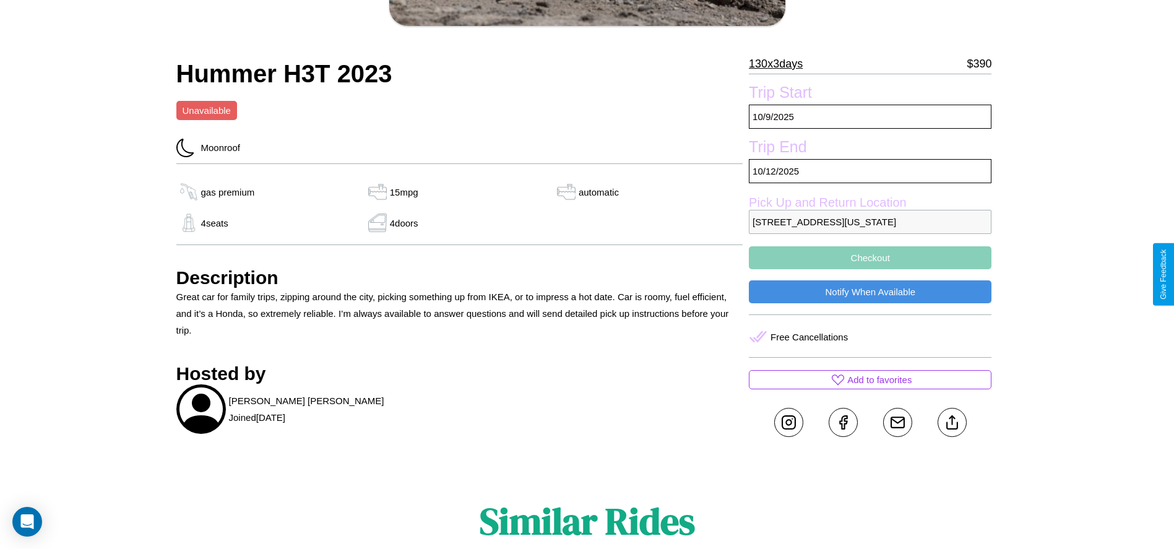
click at [870, 269] on button "Checkout" at bounding box center [870, 257] width 243 height 23
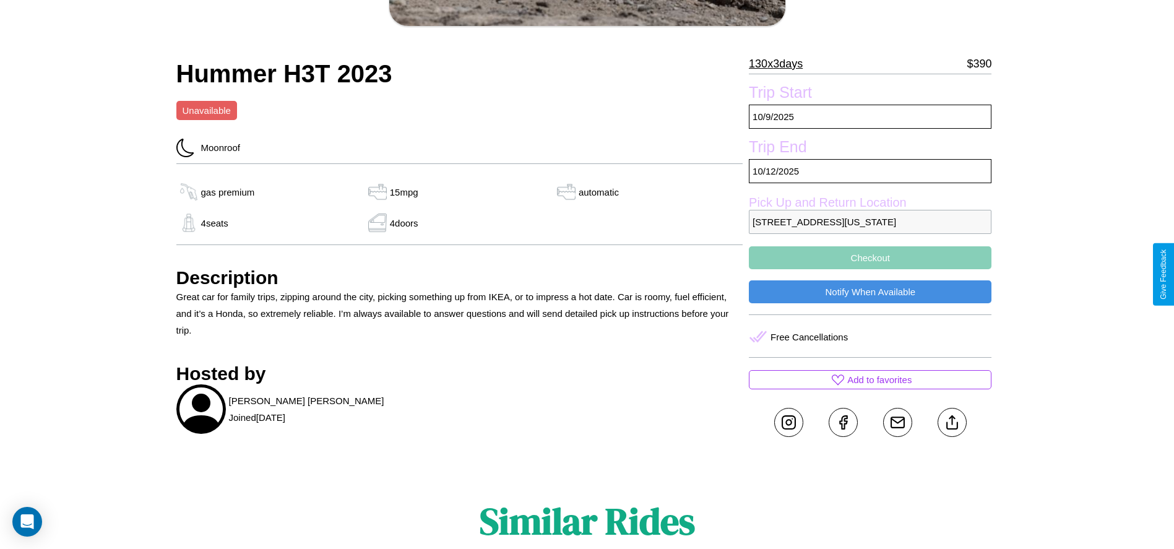
click at [870, 269] on button "Checkout" at bounding box center [870, 257] width 243 height 23
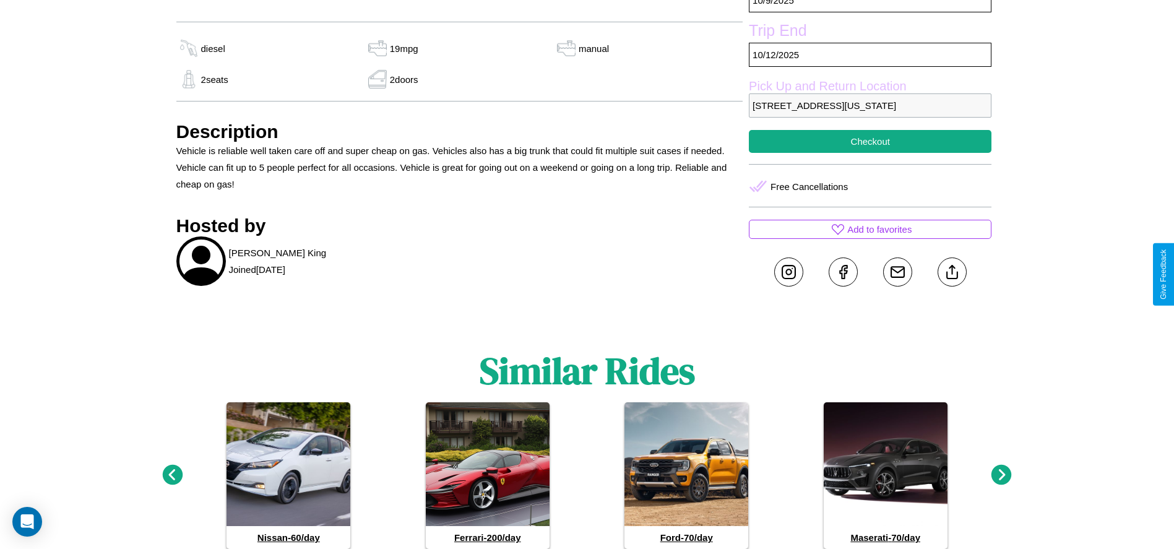
scroll to position [511, 0]
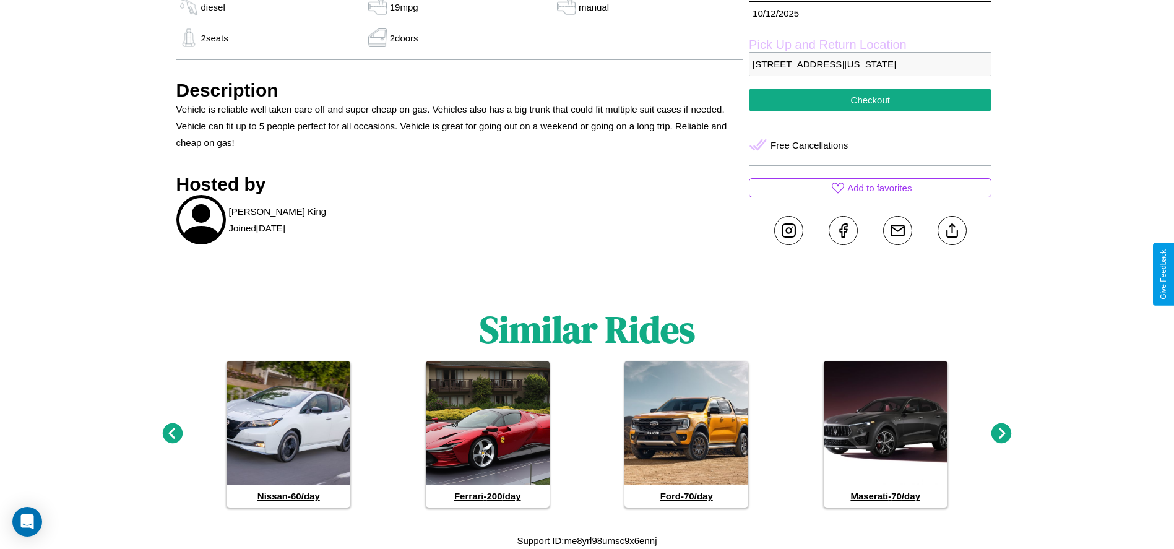
click at [1002, 434] on icon at bounding box center [1002, 433] width 20 height 20
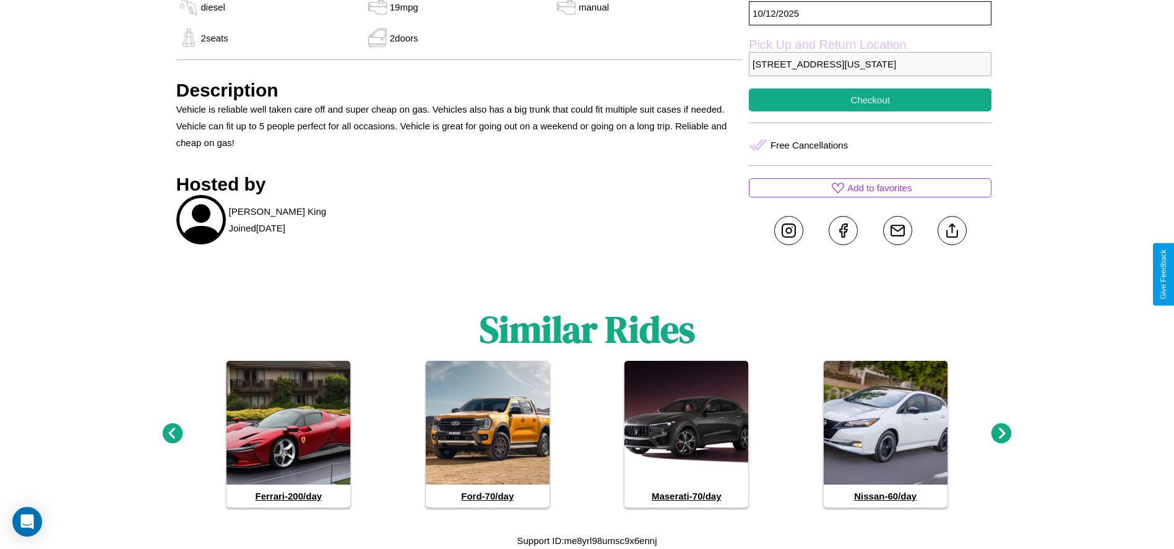
click at [1002, 434] on icon at bounding box center [1002, 433] width 20 height 20
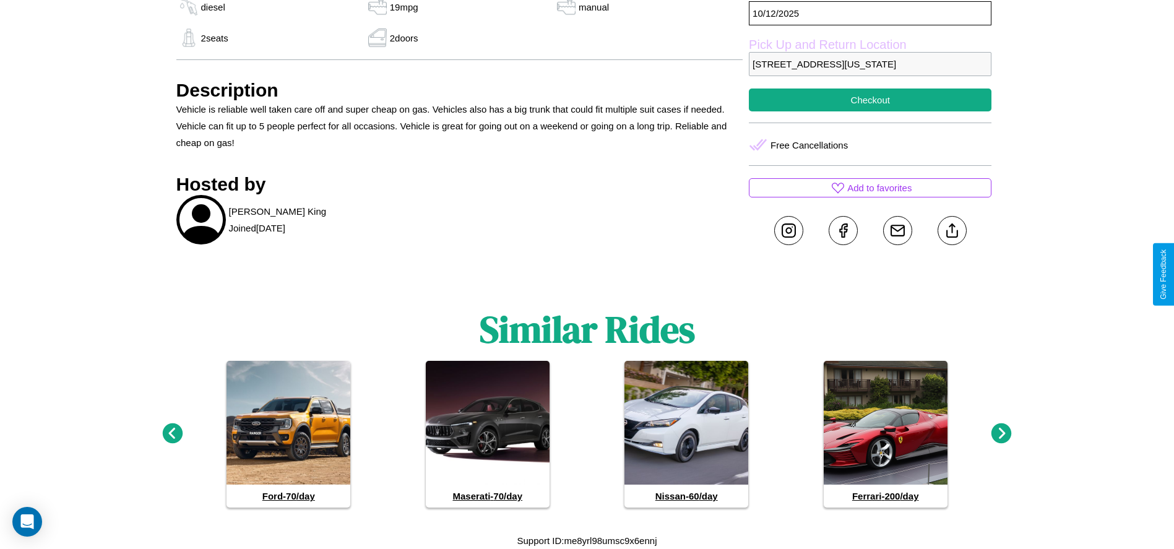
click at [172, 434] on icon at bounding box center [172, 433] width 20 height 20
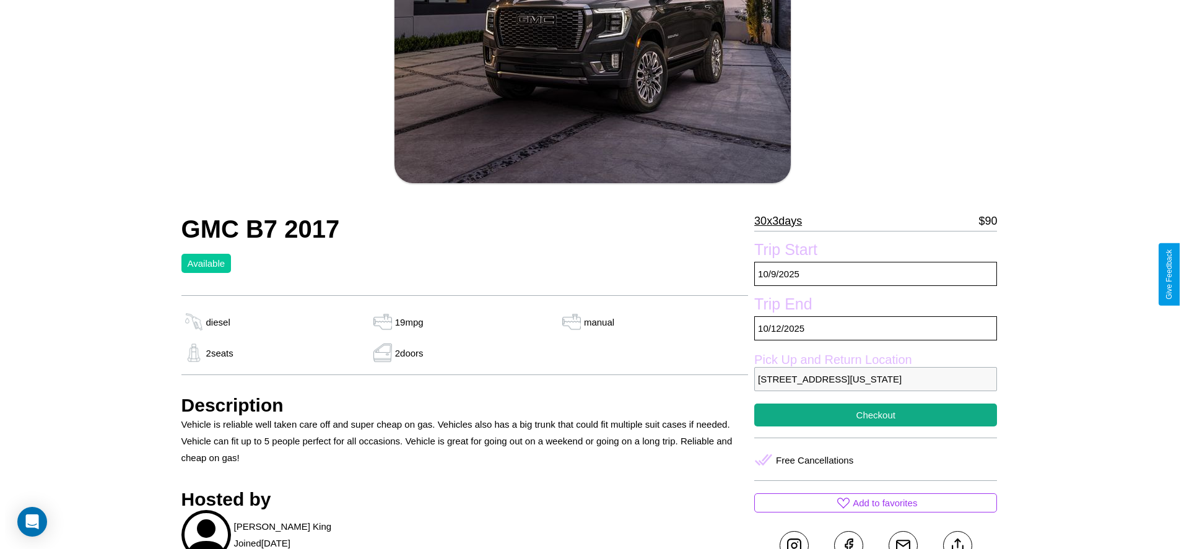
scroll to position [179, 0]
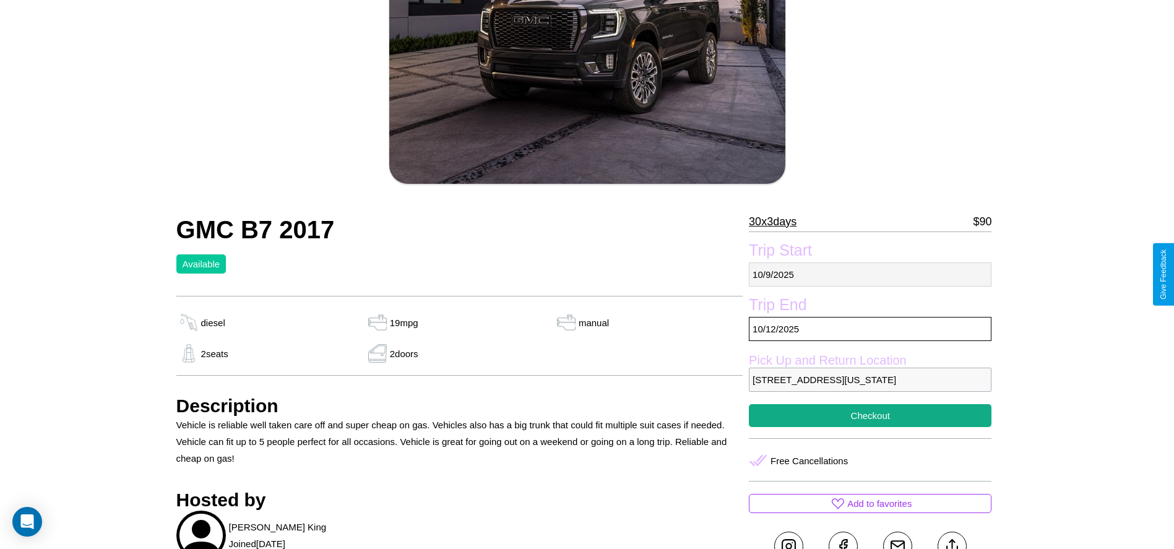
click at [870, 274] on p "[DATE]" at bounding box center [870, 274] width 243 height 24
select select "*"
select select "****"
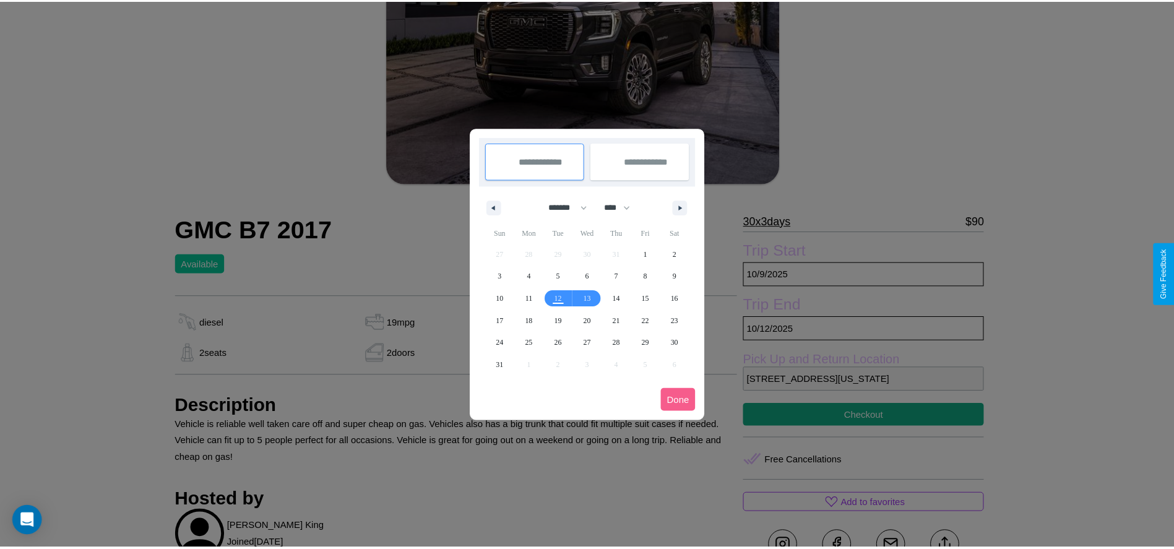
scroll to position [0, 0]
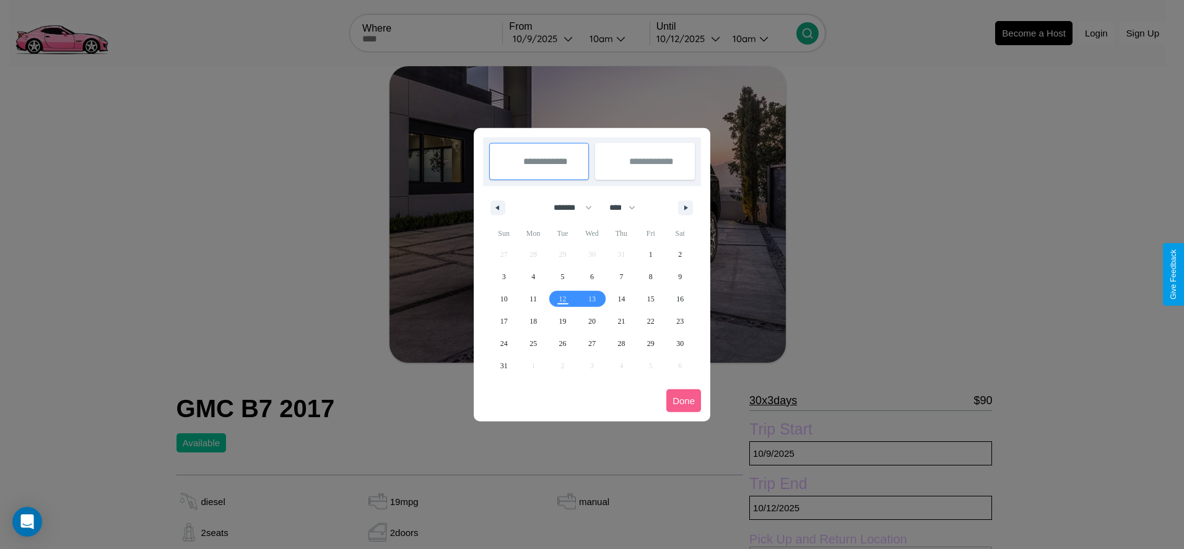
click at [544, 38] on div at bounding box center [592, 274] width 1184 height 549
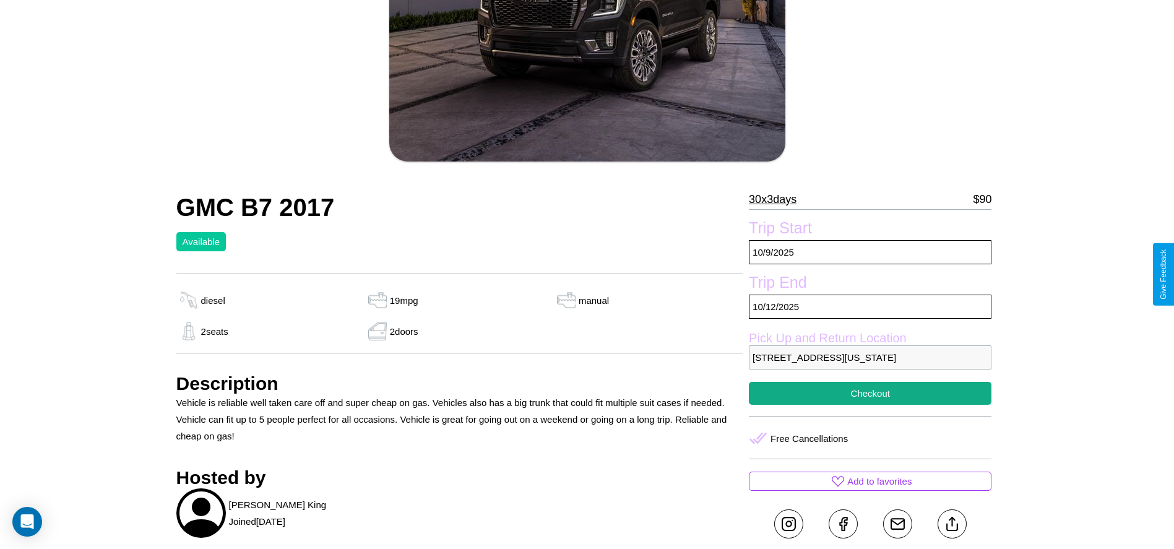
scroll to position [337, 0]
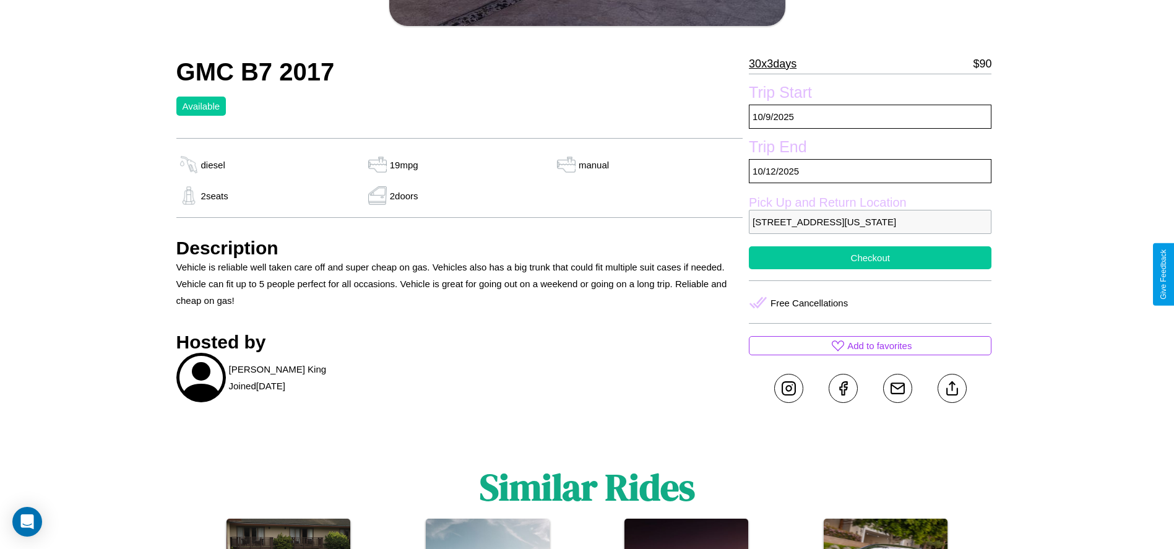
click at [870, 269] on button "Checkout" at bounding box center [870, 257] width 243 height 23
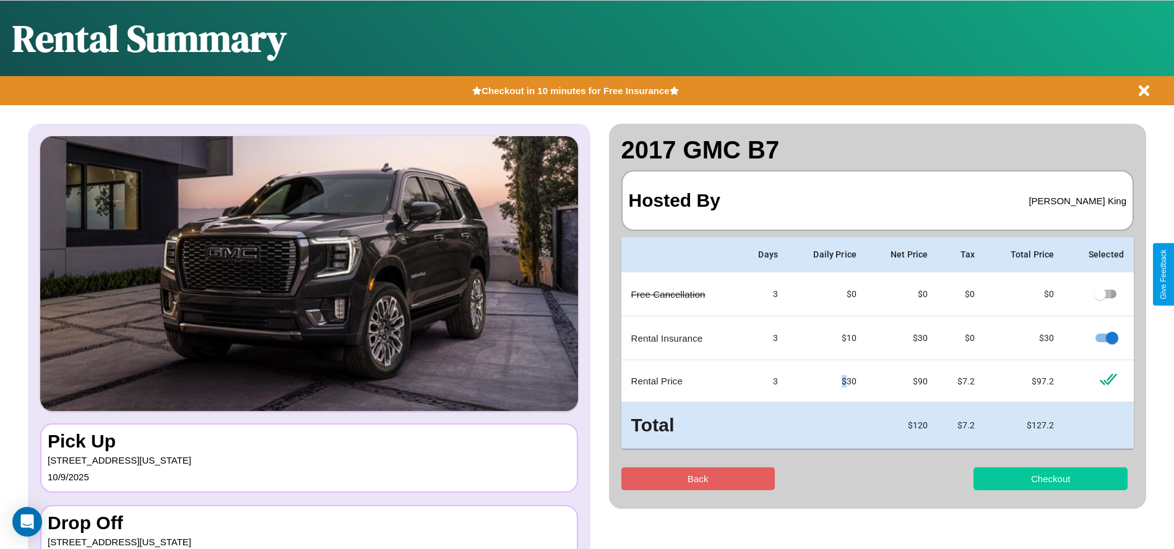
click at [1051, 479] on button "Checkout" at bounding box center [1051, 478] width 154 height 23
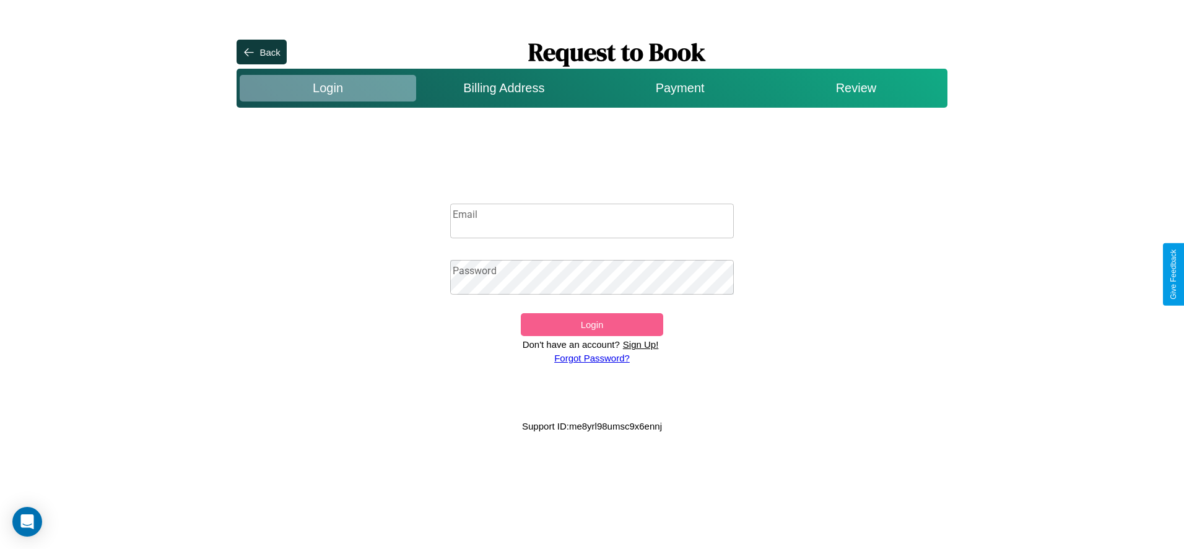
click at [592, 221] on input "Email" at bounding box center [592, 221] width 284 height 35
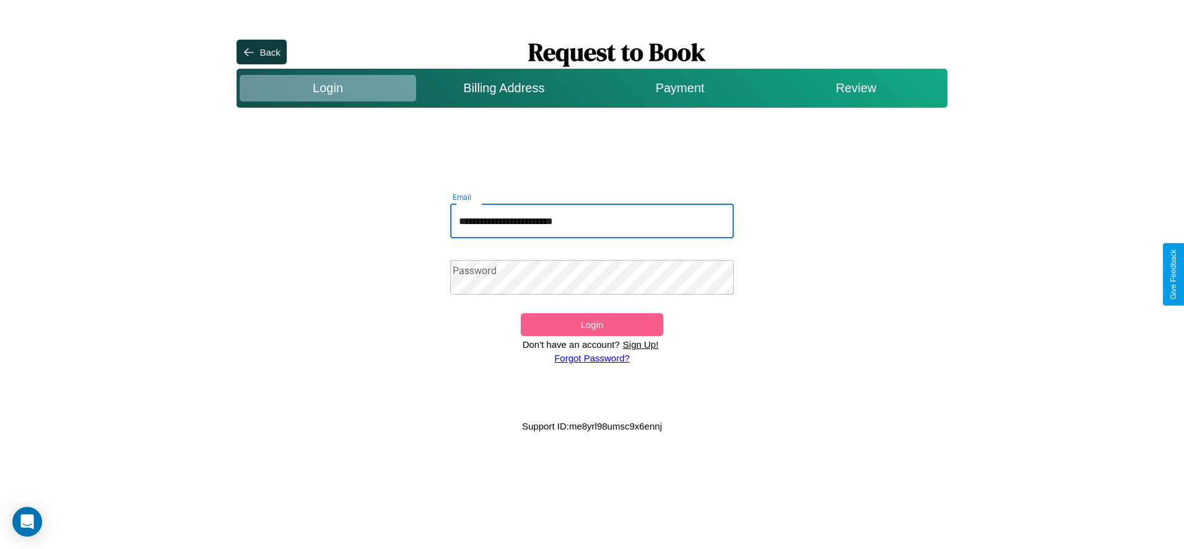
type input "**********"
click at [591, 358] on link "Forgot Password?" at bounding box center [592, 358] width 76 height 11
